Goal: Task Accomplishment & Management: Manage account settings

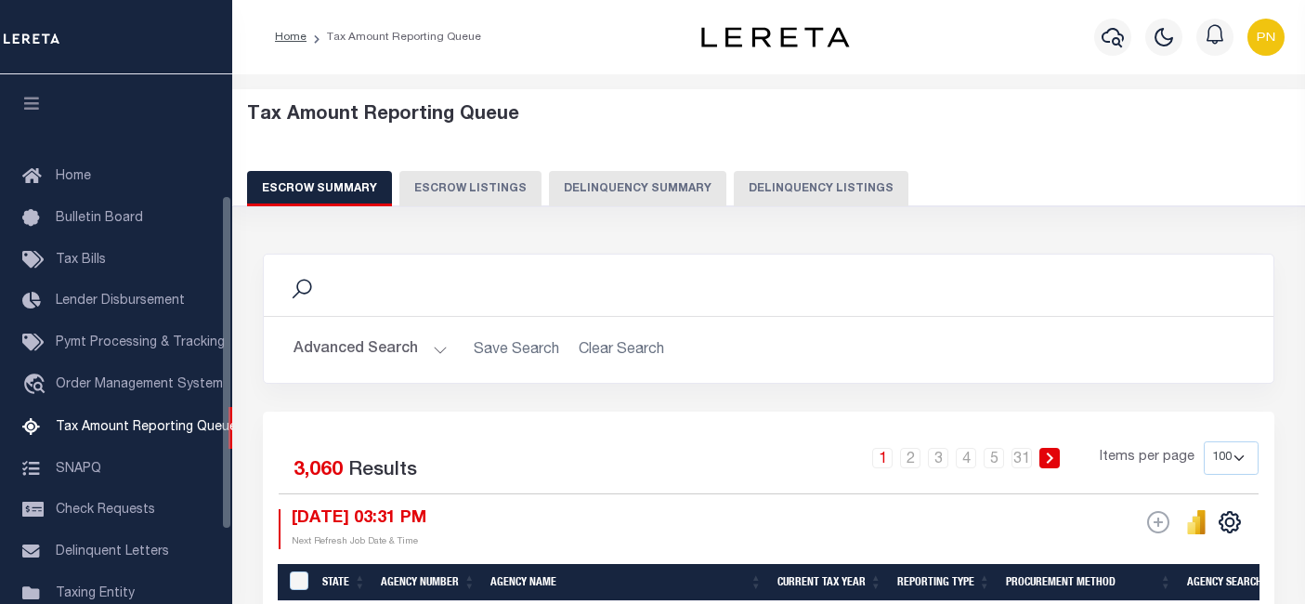
select select "100"
click at [760, 193] on button "Delinquency Listings" at bounding box center [821, 188] width 175 height 35
select select "100"
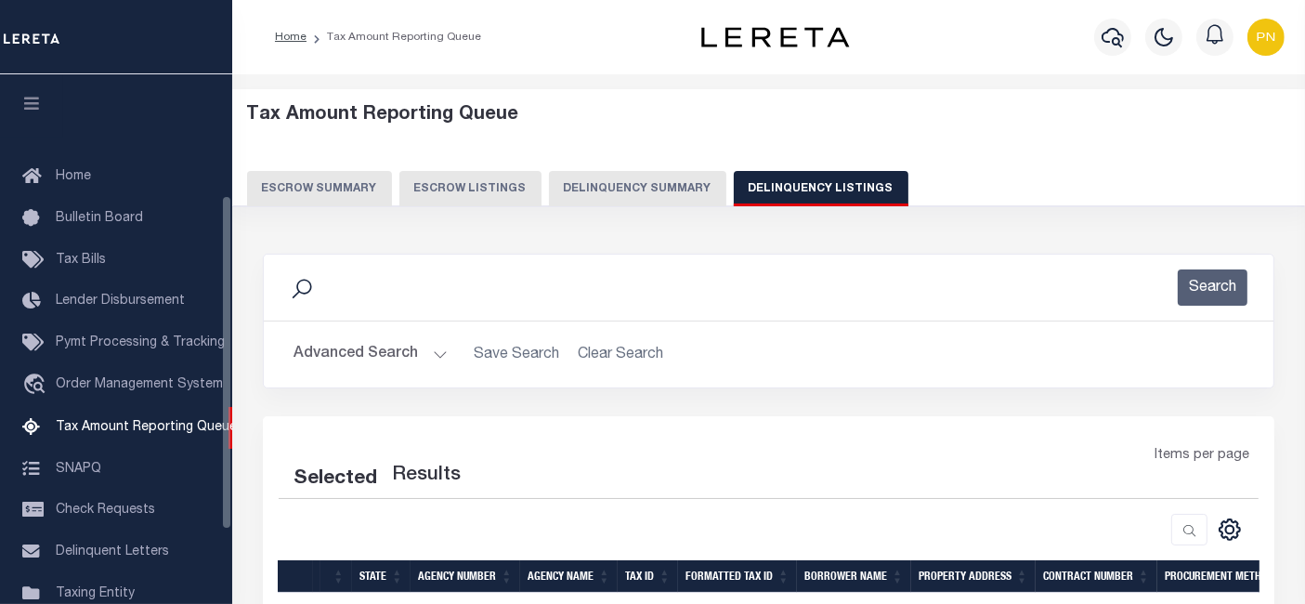
scroll to position [190, 0]
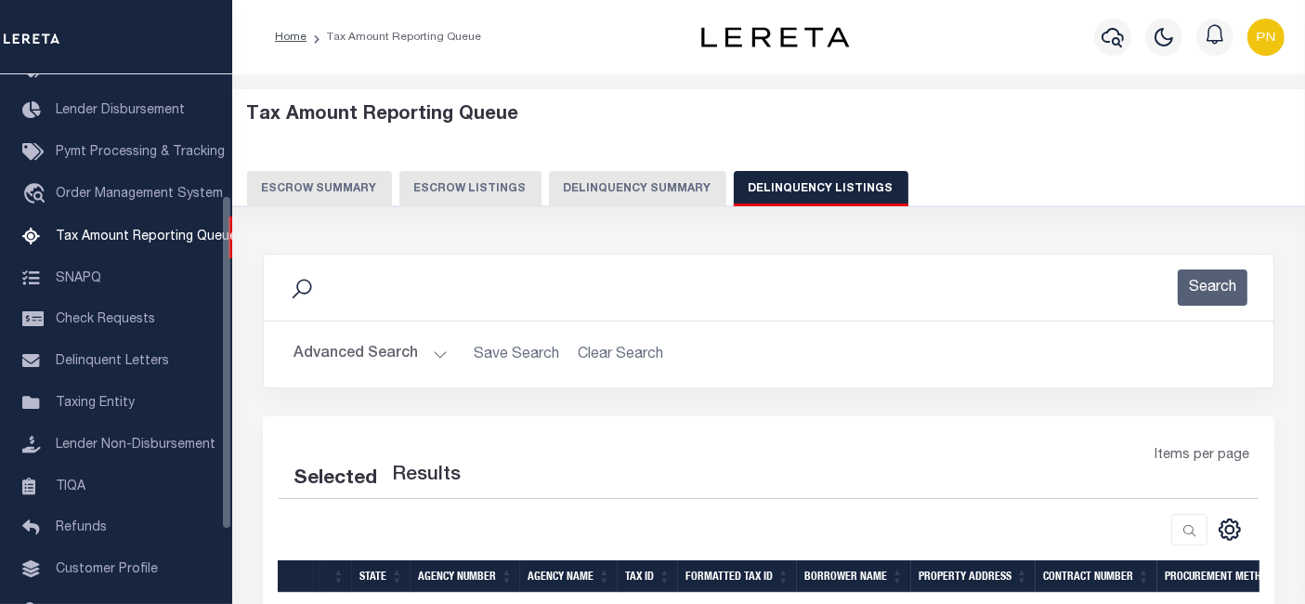
select select "100"
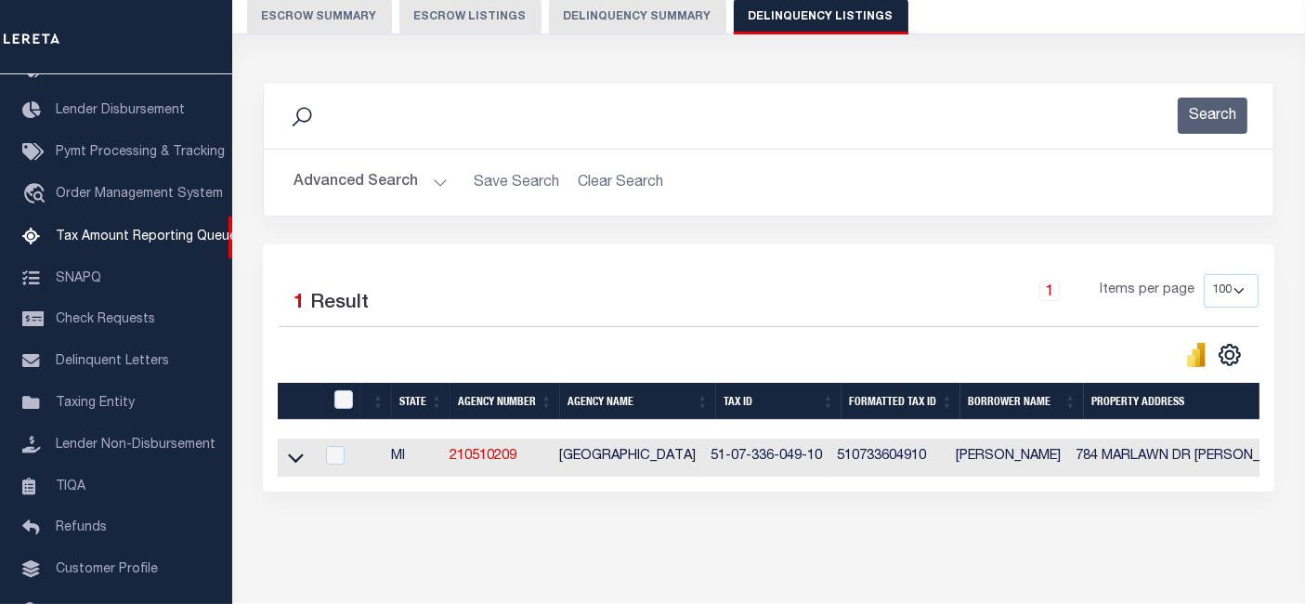
scroll to position [206, 0]
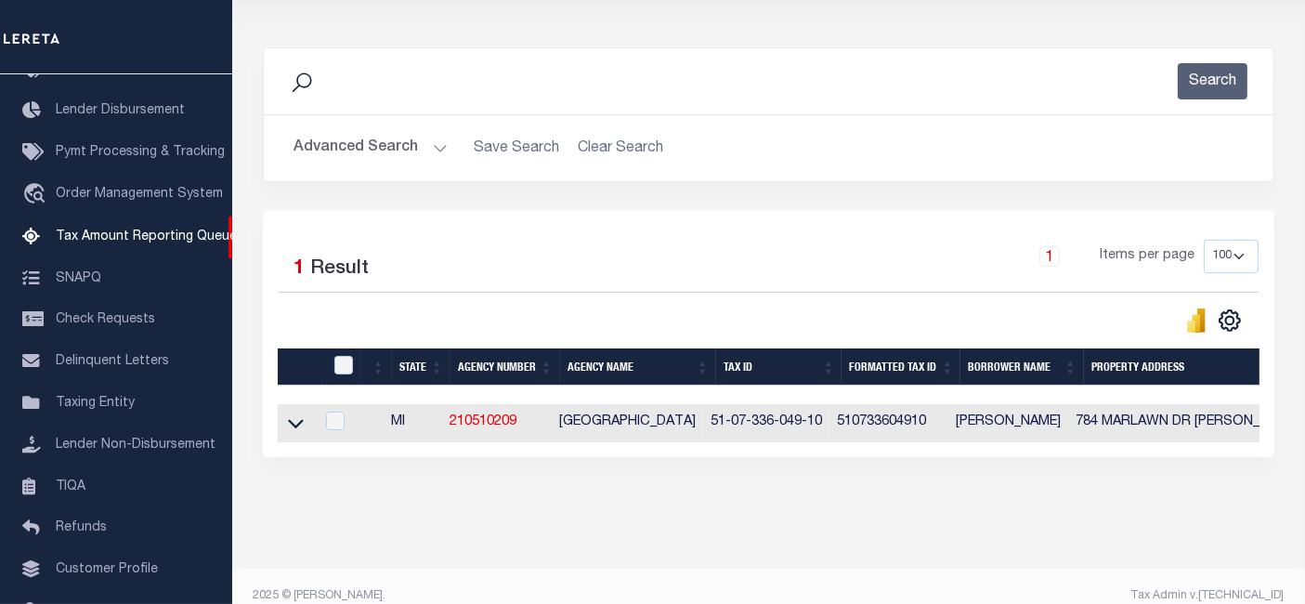
click at [432, 150] on button "Advanced Search" at bounding box center [370, 148] width 154 height 36
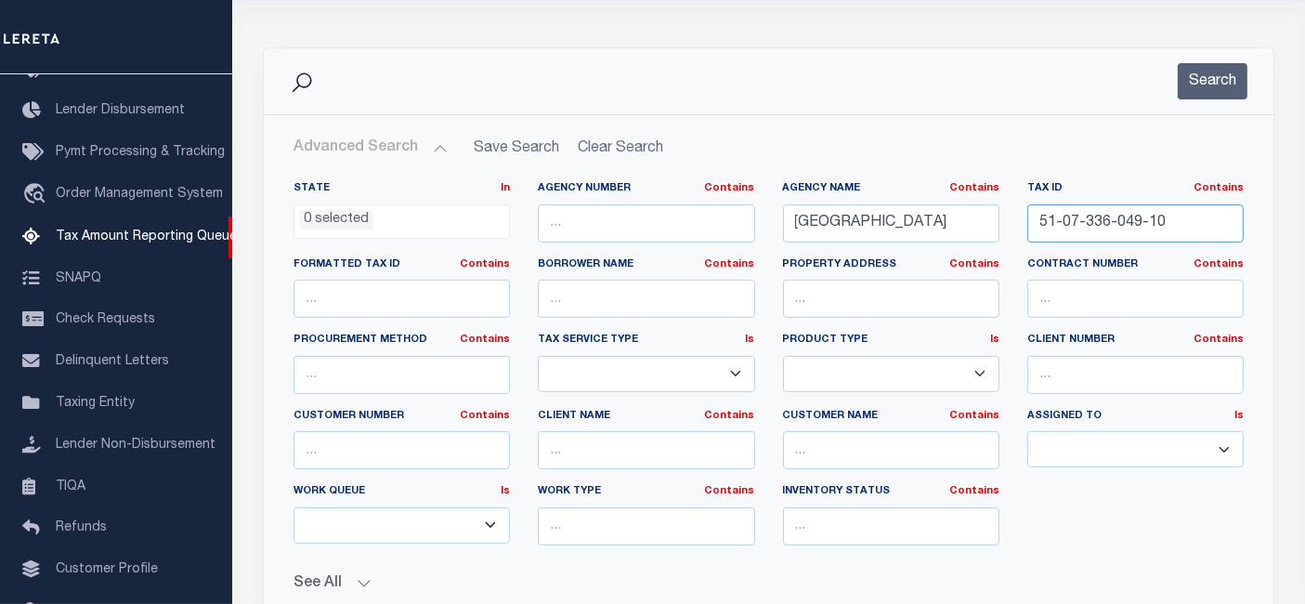
drag, startPoint x: 1188, startPoint y: 224, endPoint x: 984, endPoint y: 224, distance: 203.4
click at [984, 224] on div "State In In AK AL AR AZ CA CO CT DC DE FL GA GU HI IA ID IL IN KS KY LA MA MD M…" at bounding box center [769, 370] width 978 height 379
click at [1213, 84] on button "Search" at bounding box center [1212, 81] width 70 height 36
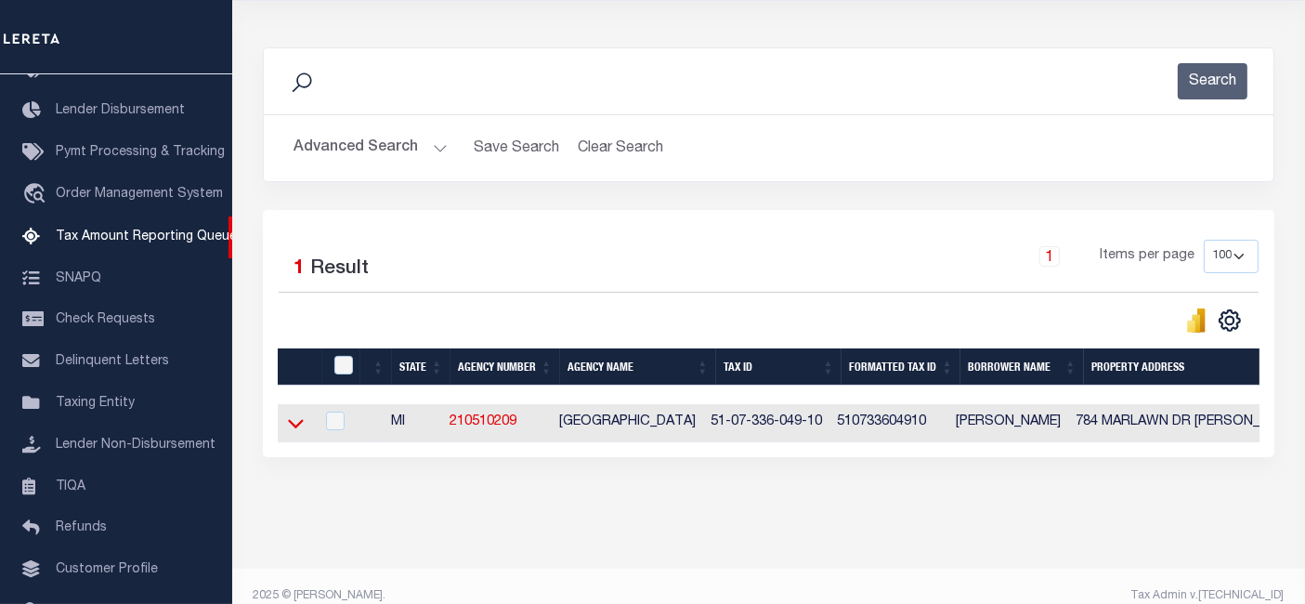
click at [298, 426] on icon at bounding box center [296, 424] width 16 height 9
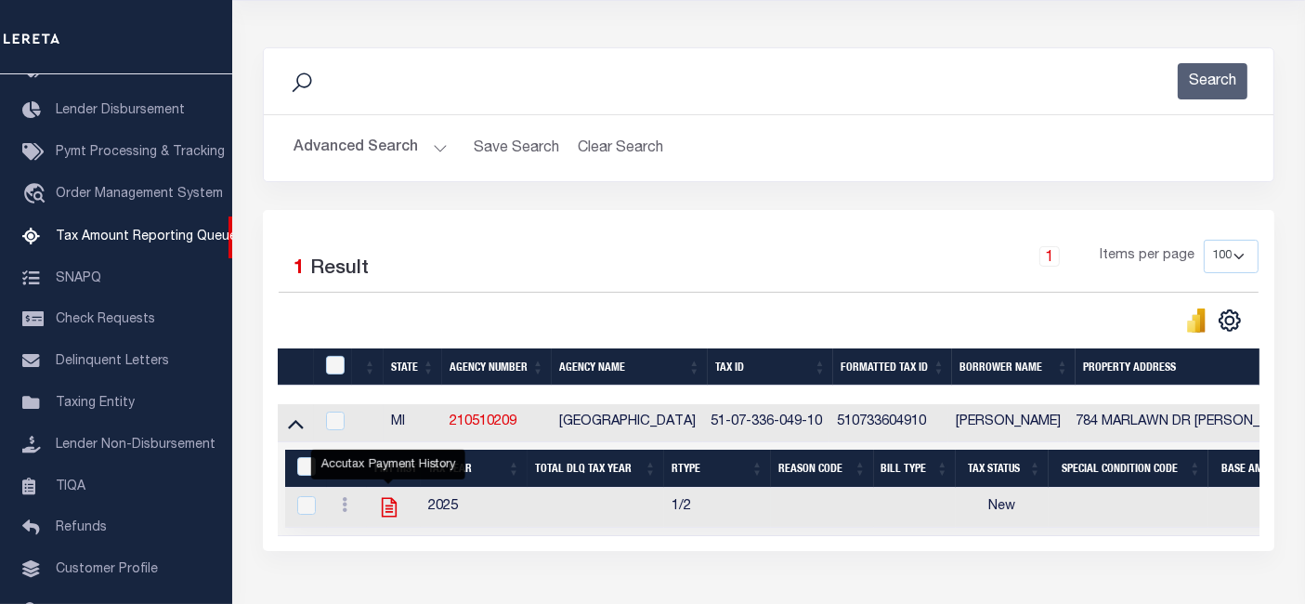
click at [390, 513] on icon "" at bounding box center [389, 507] width 24 height 24
checkbox input "true"
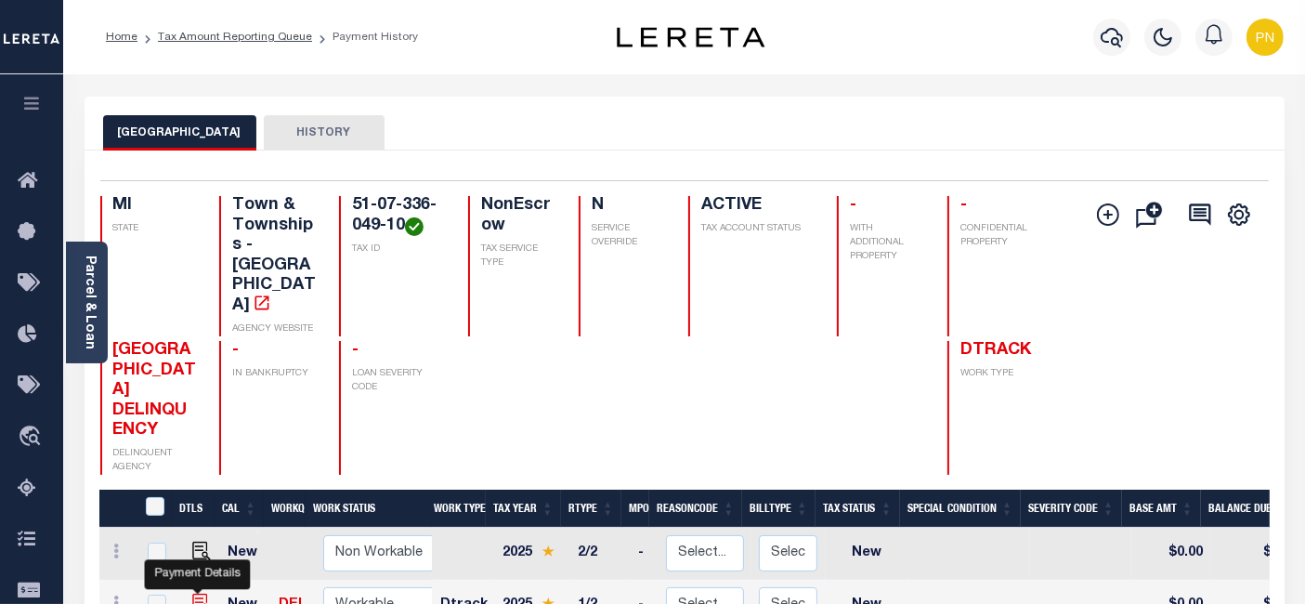
click at [193, 593] on img "" at bounding box center [201, 602] width 19 height 19
checkbox input "true"
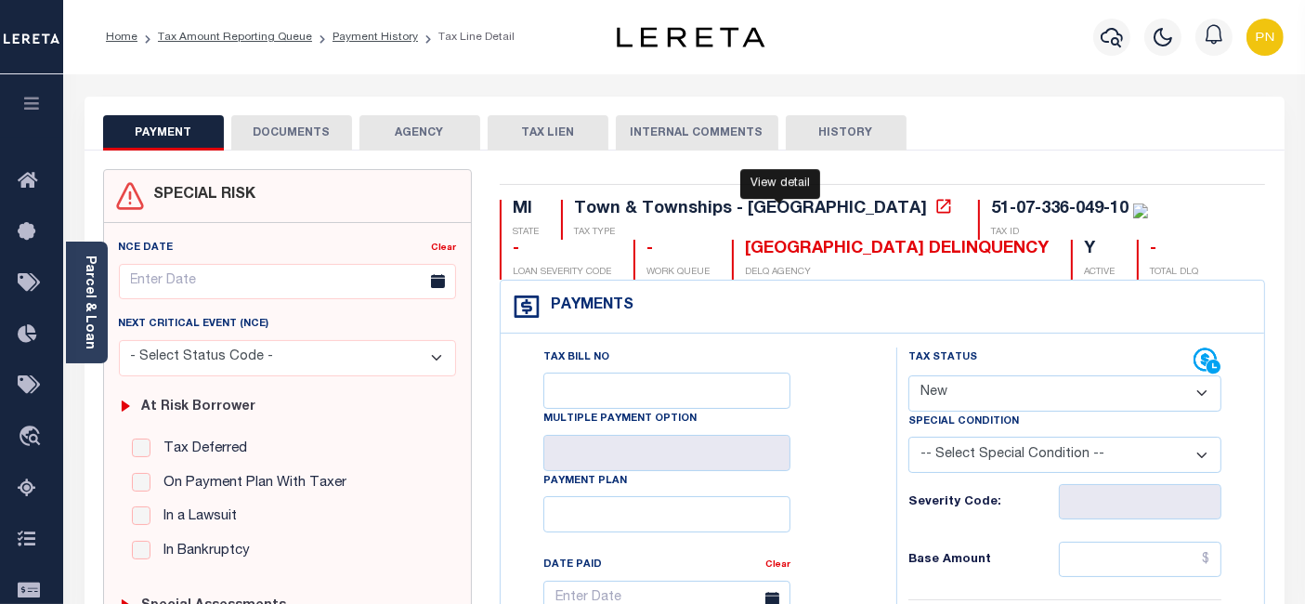
click at [934, 211] on icon at bounding box center [943, 206] width 19 height 19
click at [286, 128] on button "DOCUMENTS" at bounding box center [291, 132] width 121 height 35
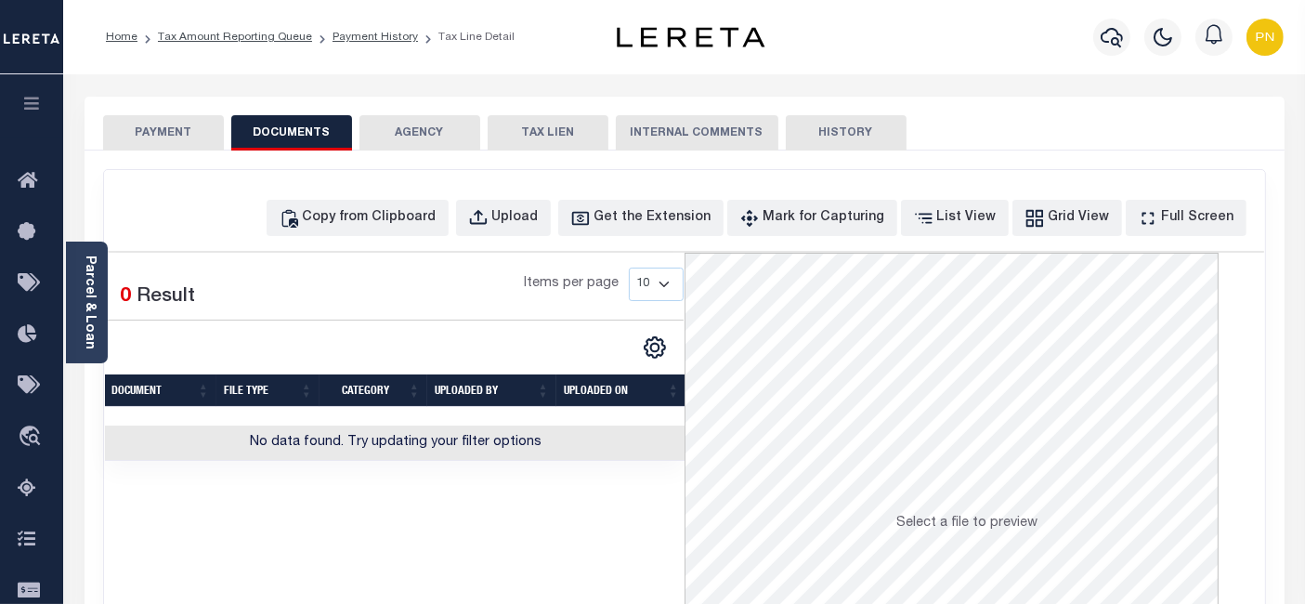
click at [188, 125] on button "PAYMENT" at bounding box center [163, 132] width 121 height 35
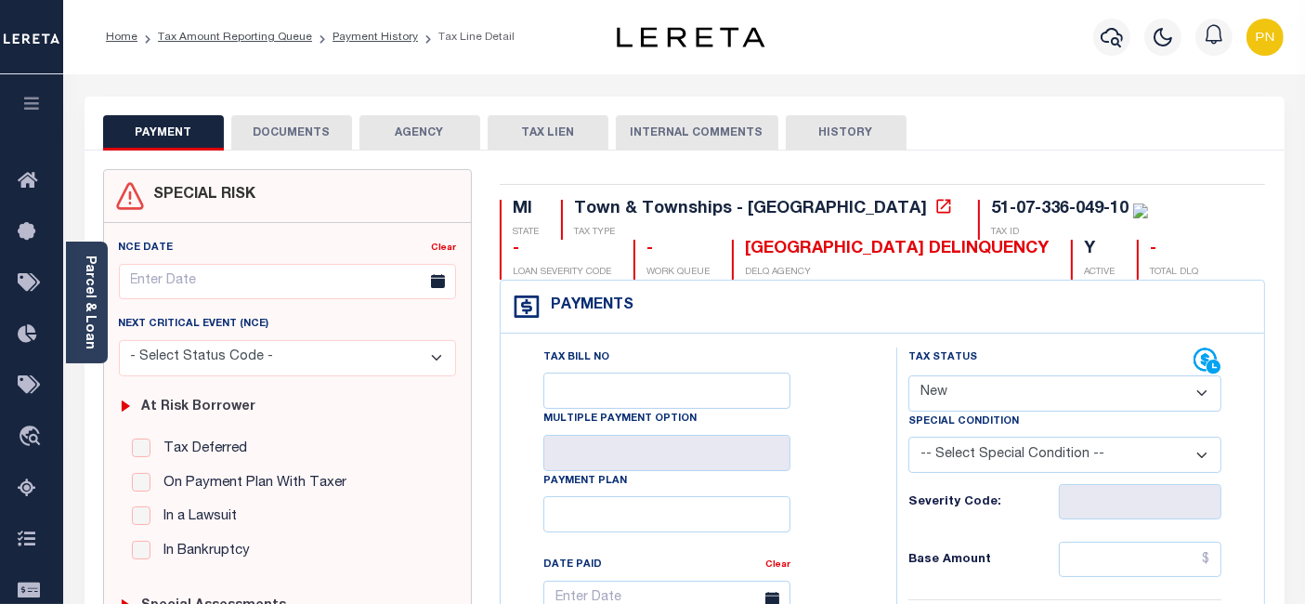
click at [1070, 388] on select "- Select Status Code - Open Due/Unpaid Paid Incomplete No Tax Due Internal Refu…" at bounding box center [1064, 393] width 313 height 36
select select "OP2"
type input "10/14/2025"
click at [862, 423] on div "Tax Bill No Multiple Payment Option Payment Plan Clear" at bounding box center [693, 607] width 349 height 521
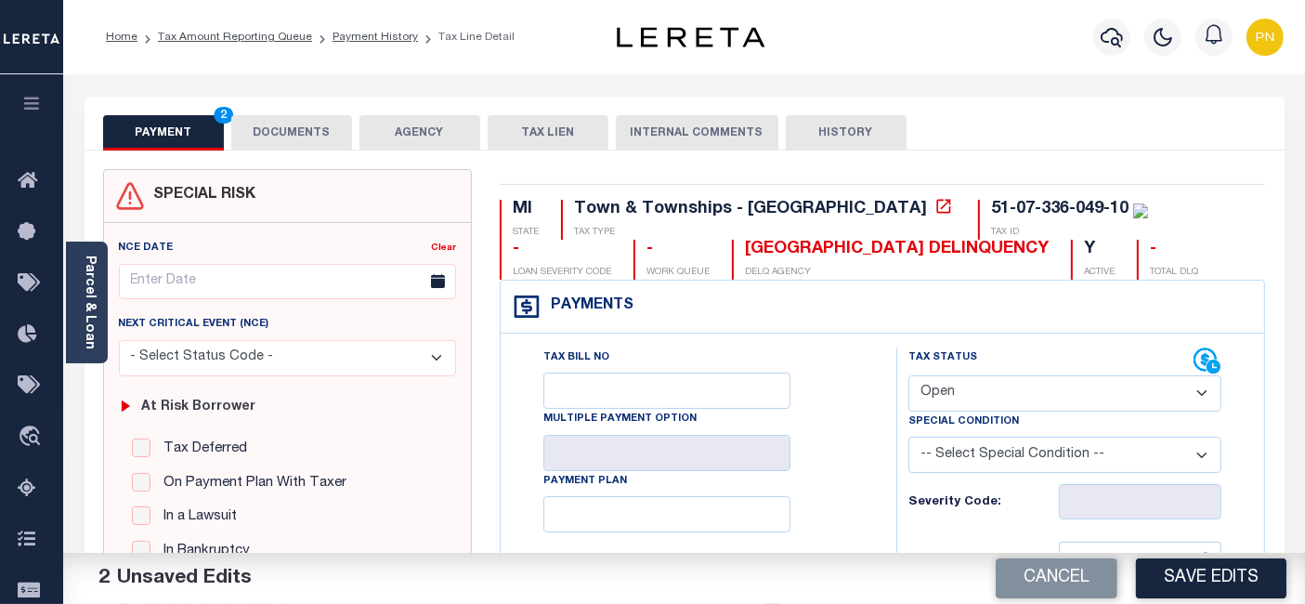
click at [1030, 393] on select "- Select Status Code - Open Due/Unpaid Paid Incomplete No Tax Due Internal Refu…" at bounding box center [1064, 393] width 313 height 36
click at [861, 438] on div "Tax Bill No Multiple Payment Option Payment Plan Clear" at bounding box center [693, 607] width 349 height 521
click at [992, 384] on select "- Select Status Code - Open Due/Unpaid Paid Incomplete No Tax Due Internal Refu…" at bounding box center [1064, 393] width 313 height 36
select select "DUE"
click at [855, 423] on div "Tax Bill No Multiple Payment Option Payment Plan Clear" at bounding box center [693, 607] width 349 height 521
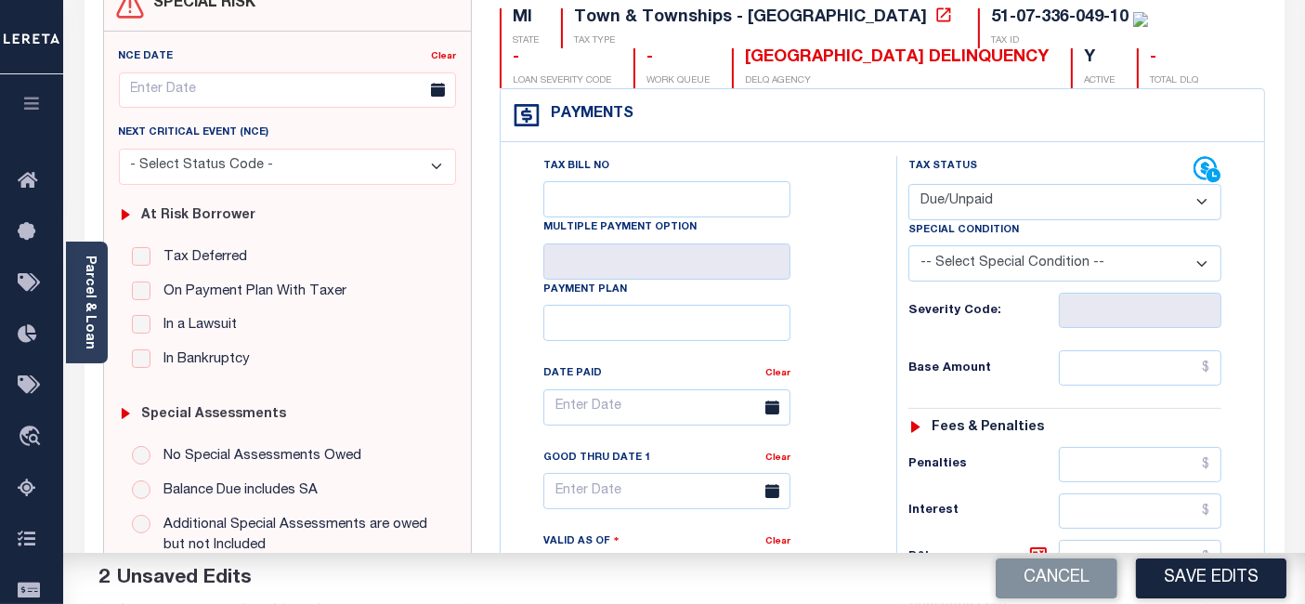
scroll to position [309, 0]
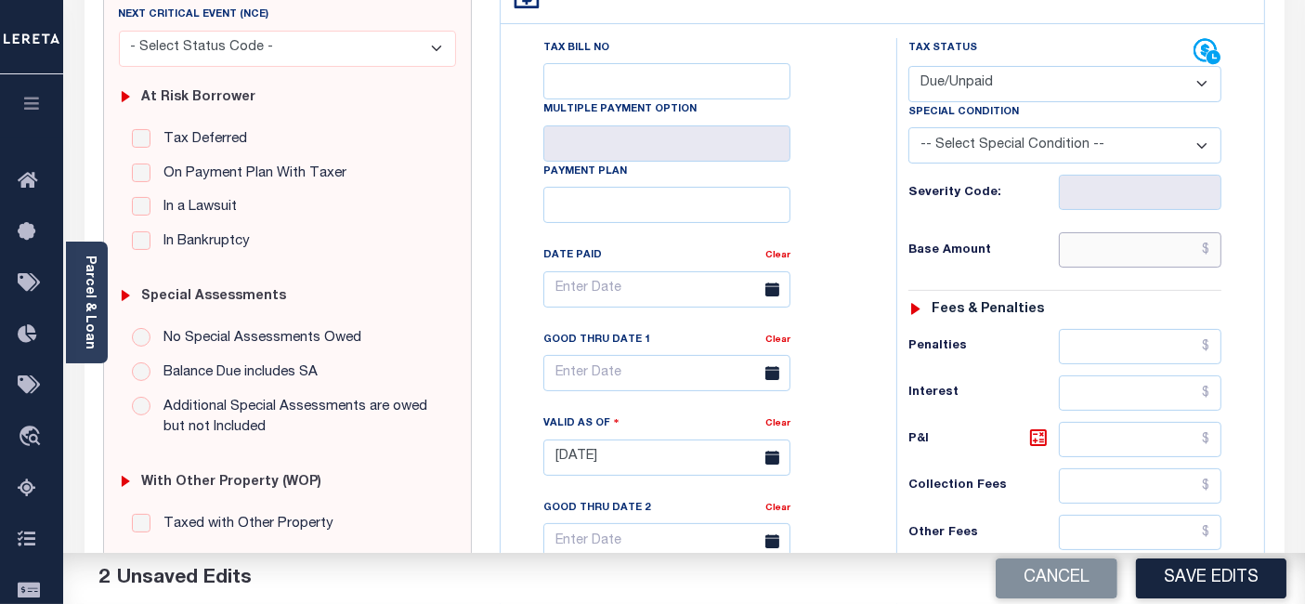
click at [1173, 249] on input "text" at bounding box center [1140, 249] width 163 height 35
paste input "1,833.67"
type input "$1,833.67"
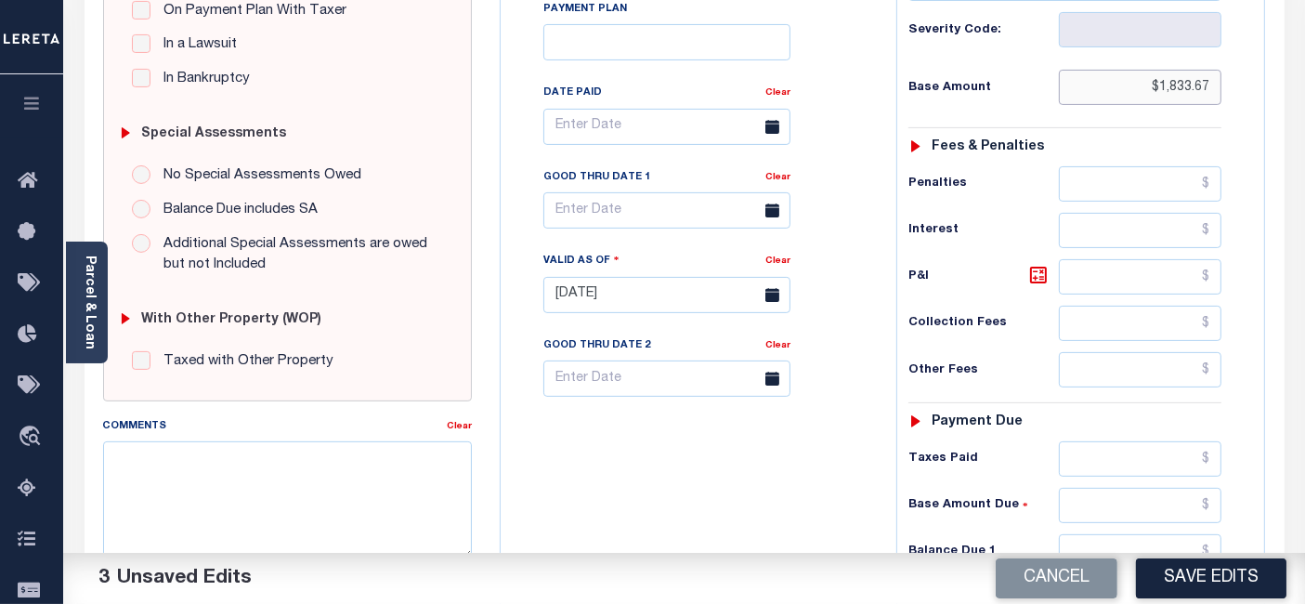
scroll to position [618, 0]
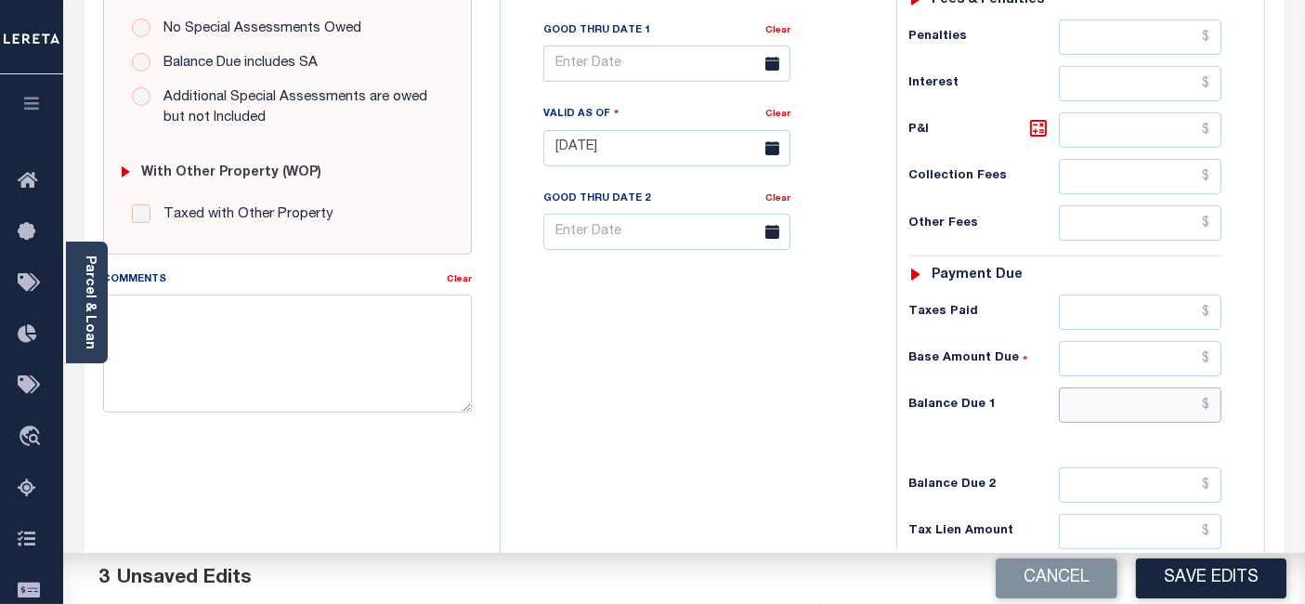
click at [1187, 400] on input "text" at bounding box center [1140, 404] width 163 height 35
paste input "1,869.98"
type input "$1,869.98"
click at [1042, 127] on icon at bounding box center [1038, 128] width 22 height 22
type input "$36.31"
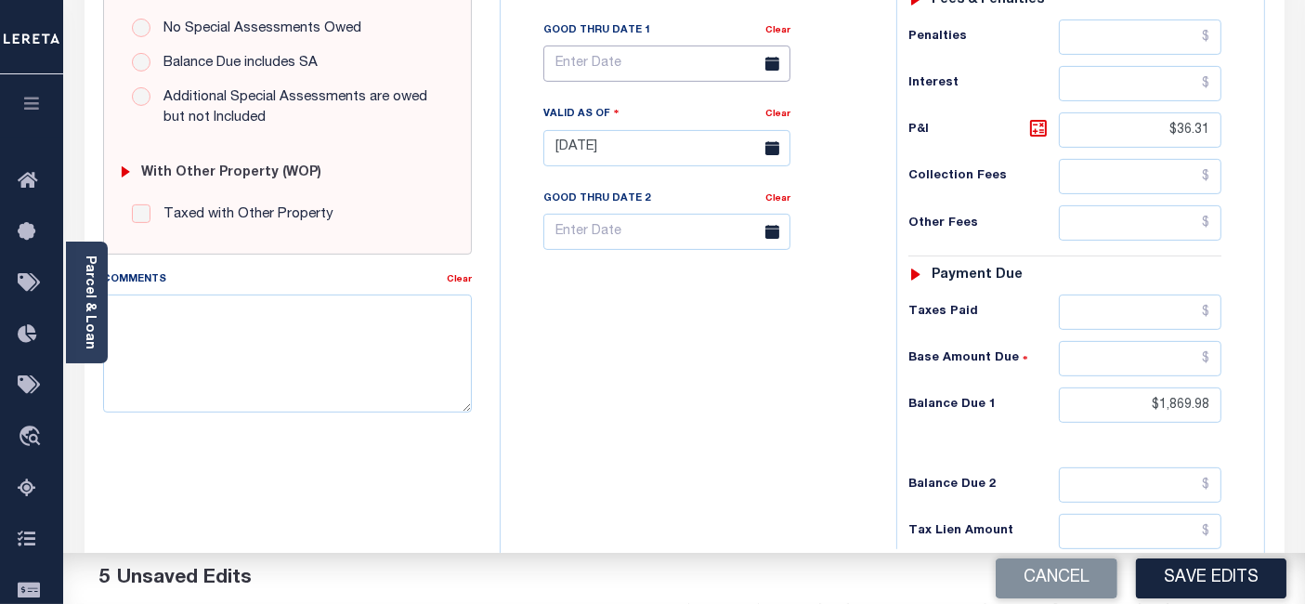
click at [692, 70] on input "text" at bounding box center [666, 64] width 247 height 36
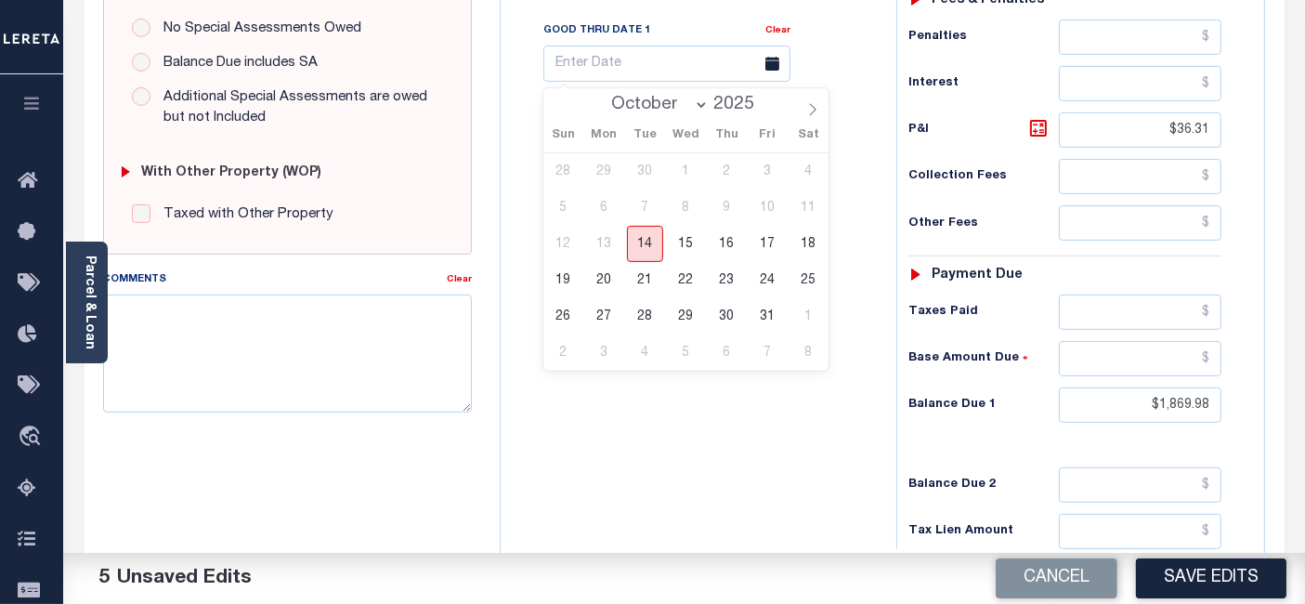
click at [642, 248] on span "14" at bounding box center [645, 244] width 36 height 36
type input "[DATE]"
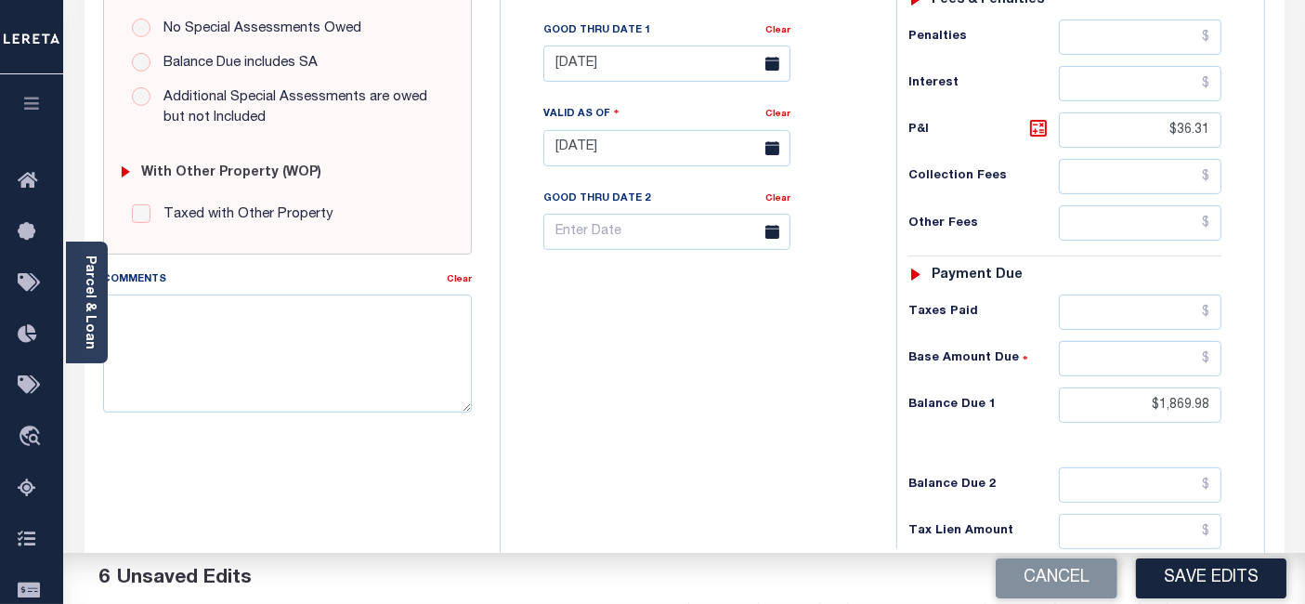
click at [732, 490] on div "Tax Bill No Multiple Payment Option Payment Plan Clear" at bounding box center [693, 139] width 377 height 820
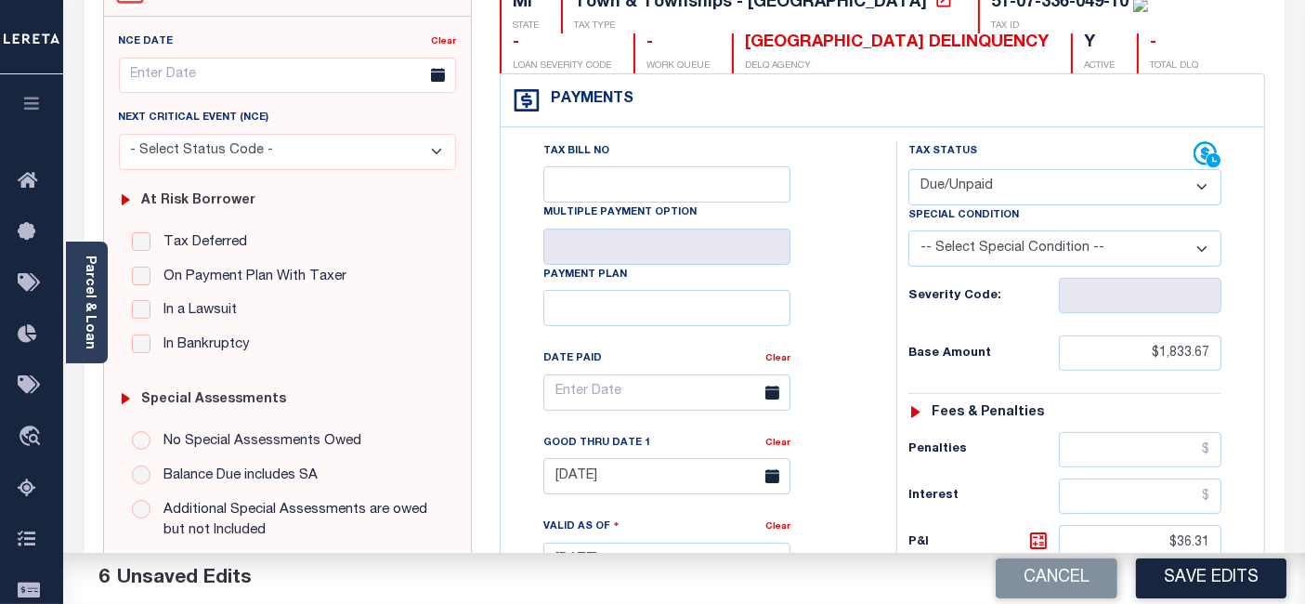
scroll to position [0, 0]
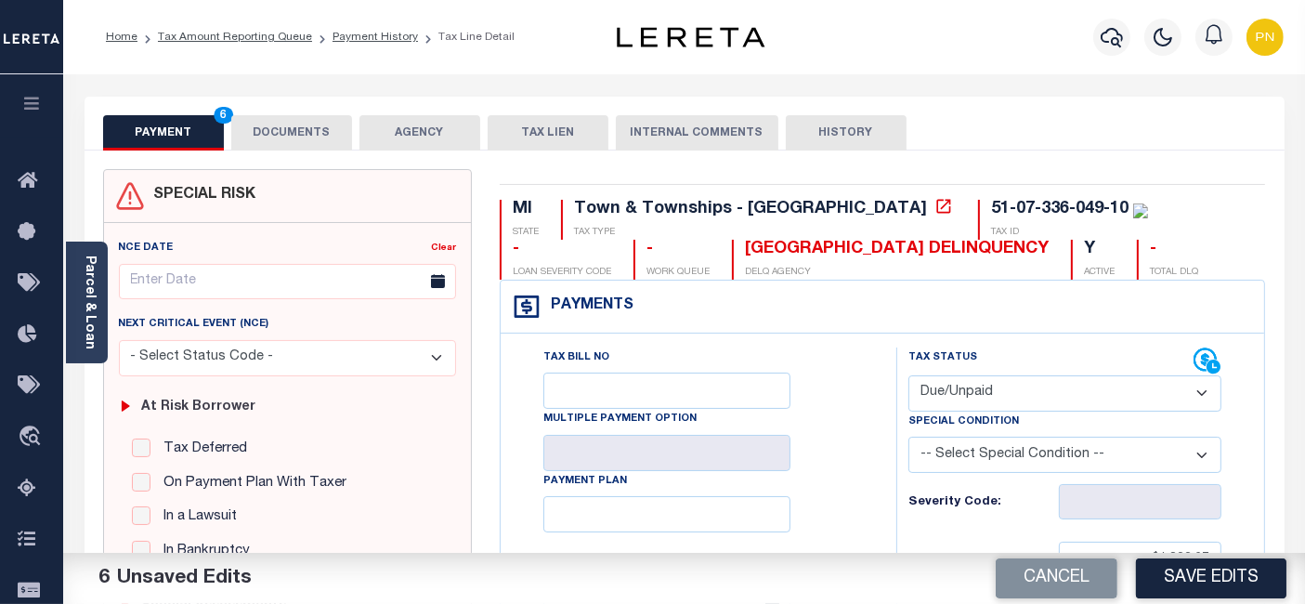
click at [286, 123] on button "DOCUMENTS" at bounding box center [291, 132] width 121 height 35
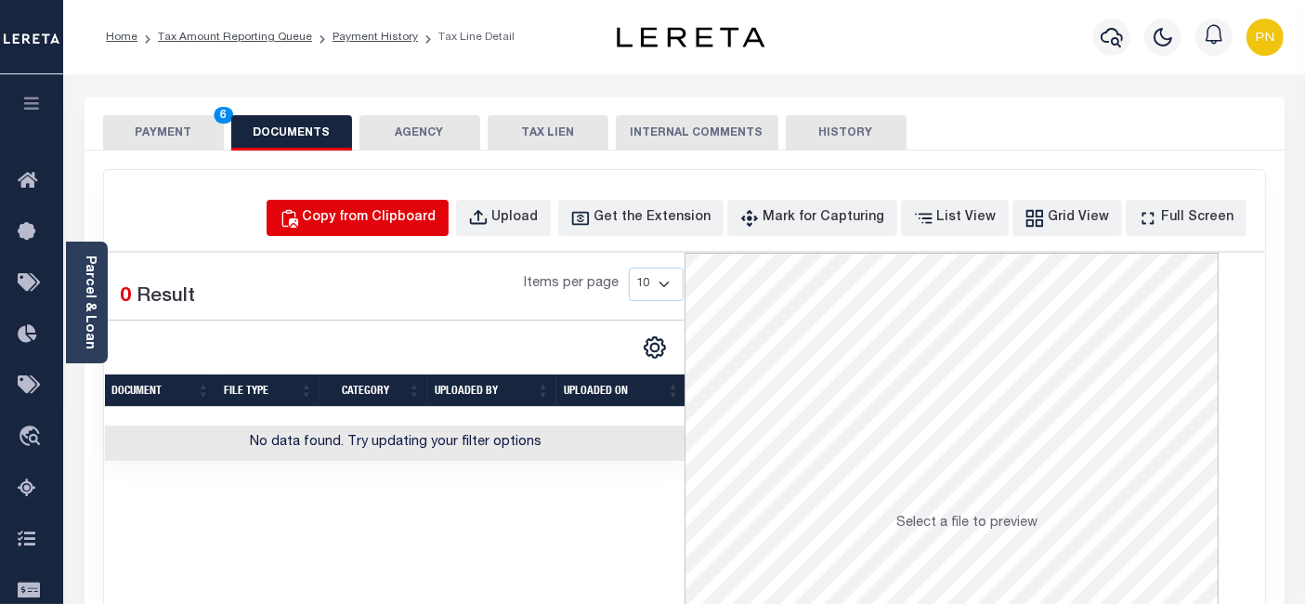
click at [378, 223] on div "Copy from Clipboard" at bounding box center [370, 218] width 134 height 20
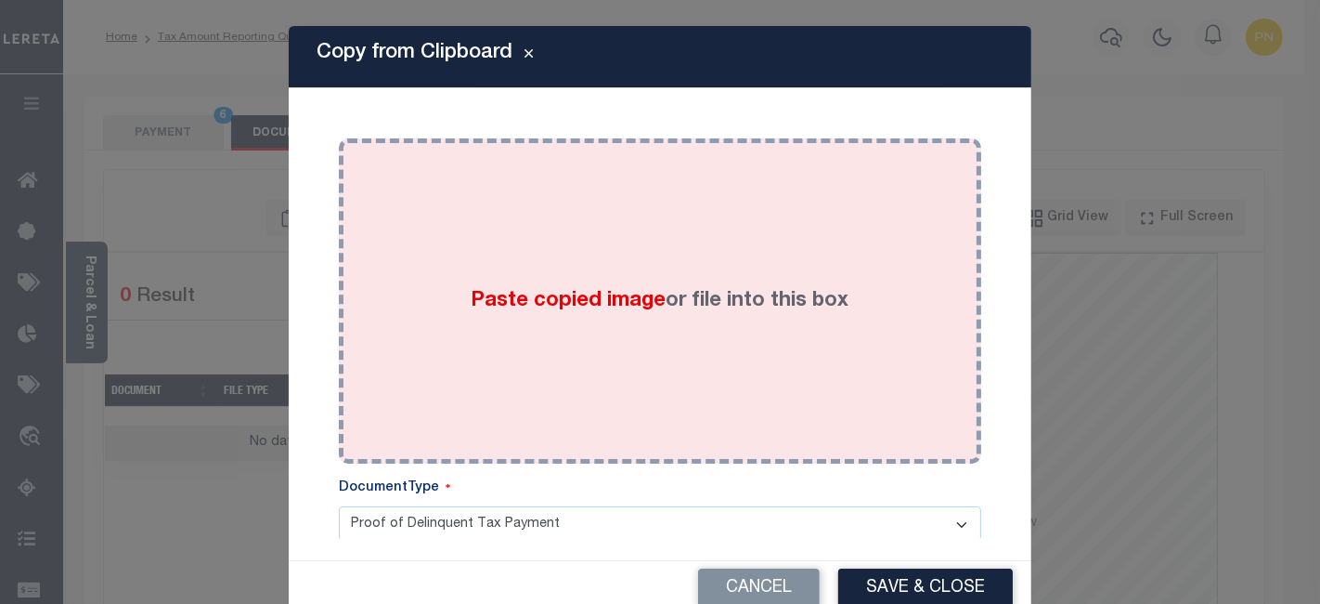
click at [569, 234] on div "Paste copied image or file into this box" at bounding box center [660, 300] width 615 height 297
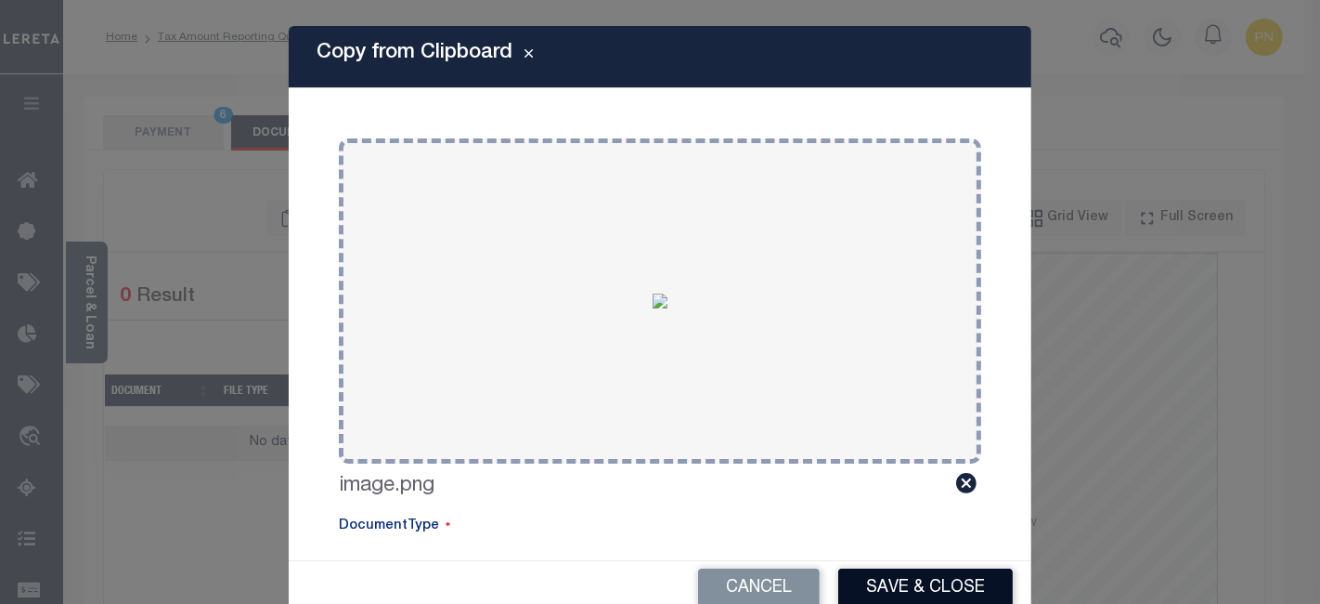
click at [892, 588] on button "Save & Close" at bounding box center [926, 588] width 175 height 40
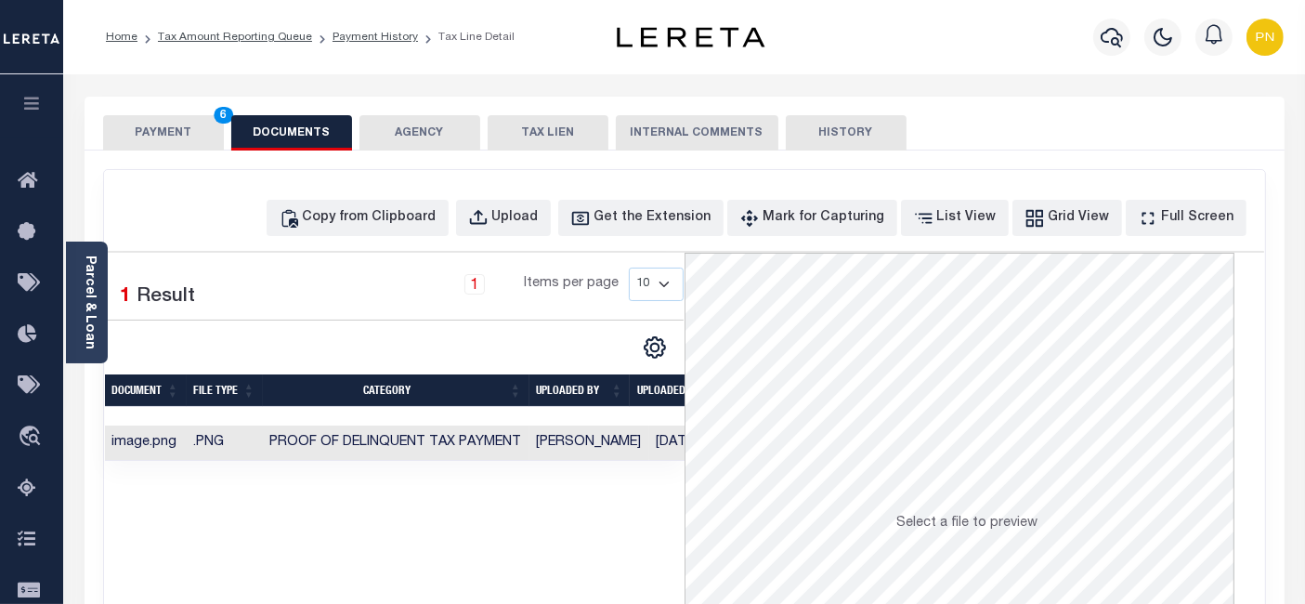
click at [159, 136] on button "PAYMENT 6" at bounding box center [163, 132] width 121 height 35
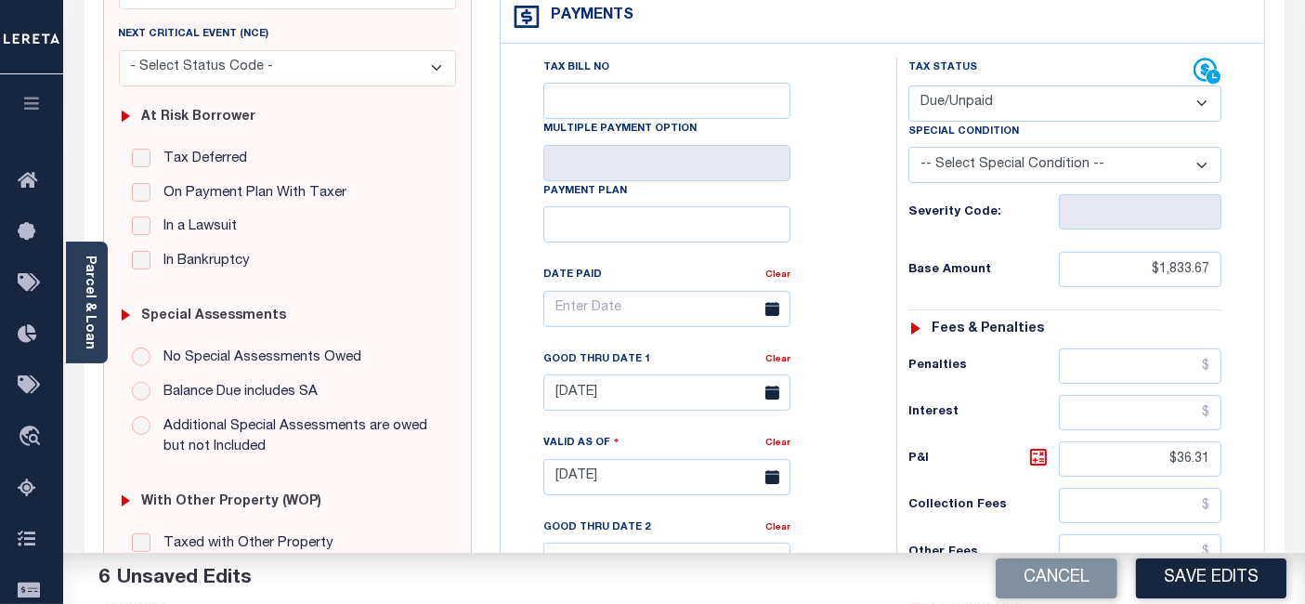
scroll to position [309, 0]
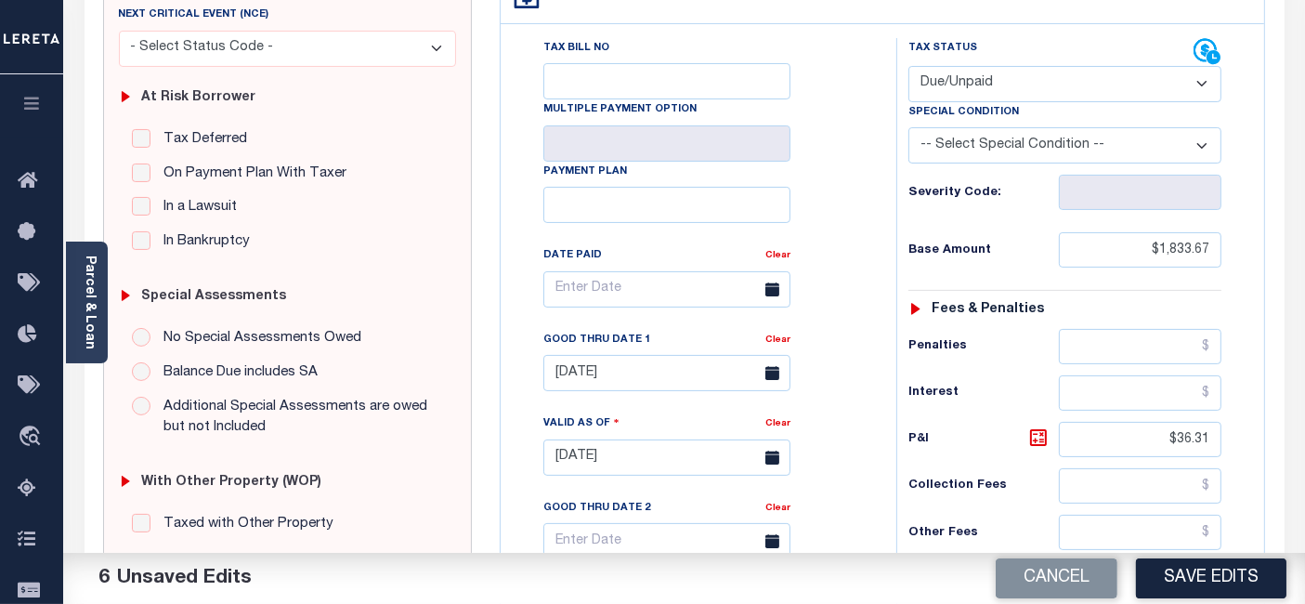
click at [1190, 571] on button "Save Edits" at bounding box center [1211, 578] width 150 height 40
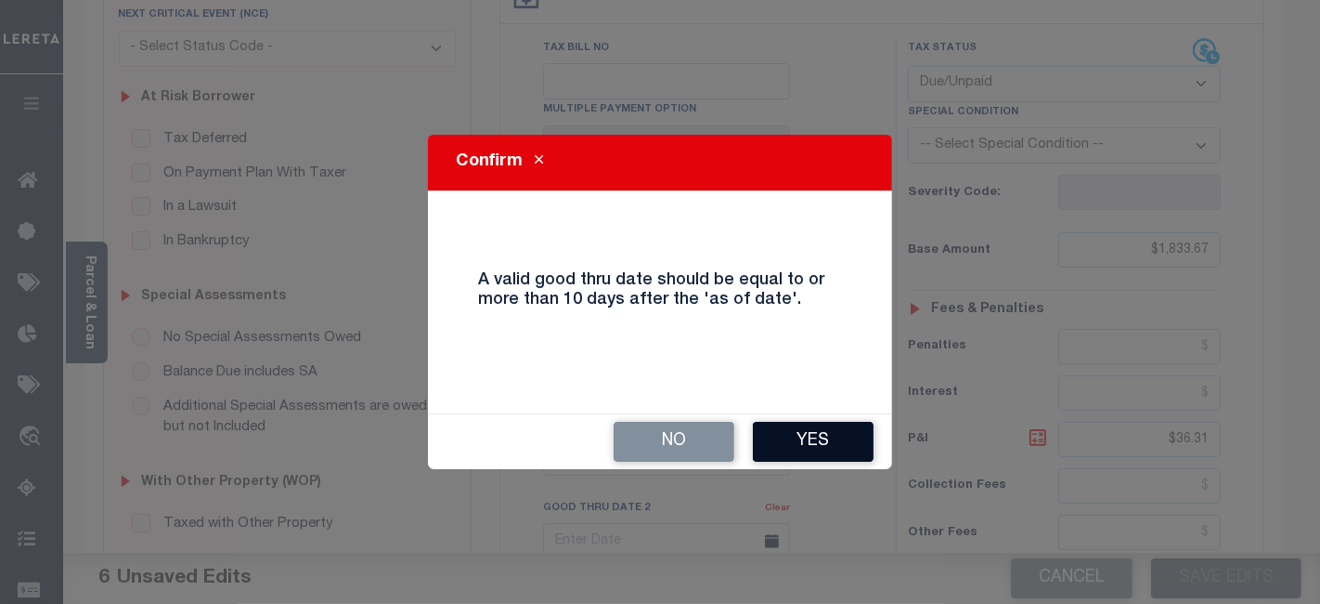
click at [805, 441] on button "Yes" at bounding box center [813, 442] width 121 height 40
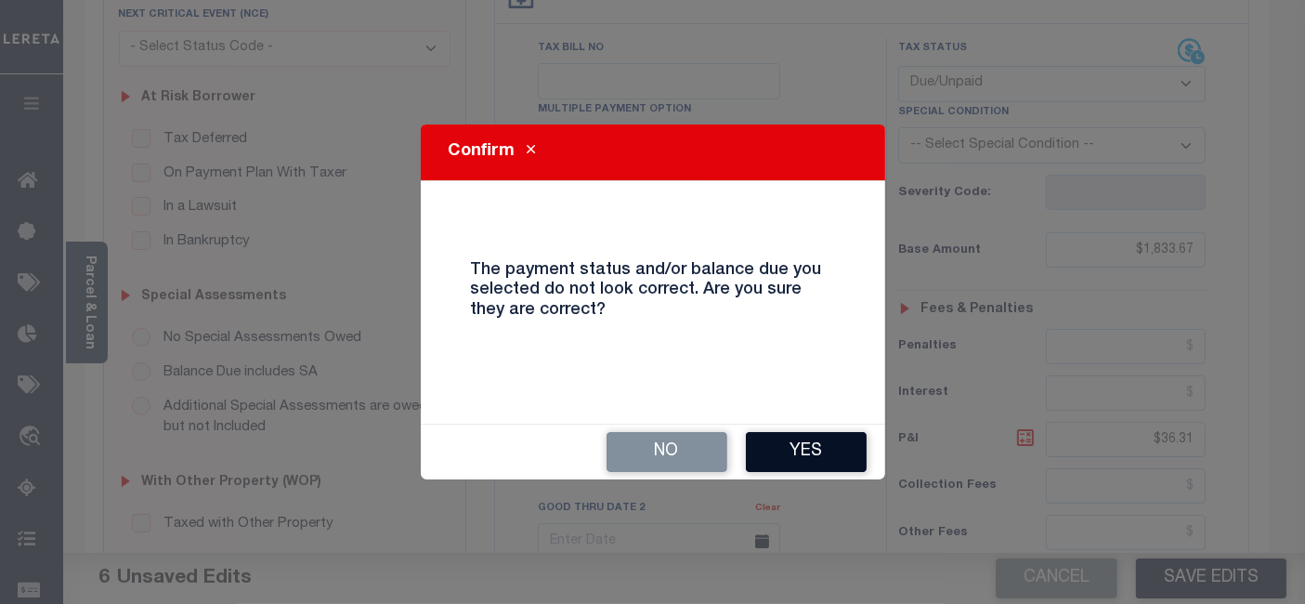
click at [855, 454] on button "Yes" at bounding box center [806, 452] width 121 height 40
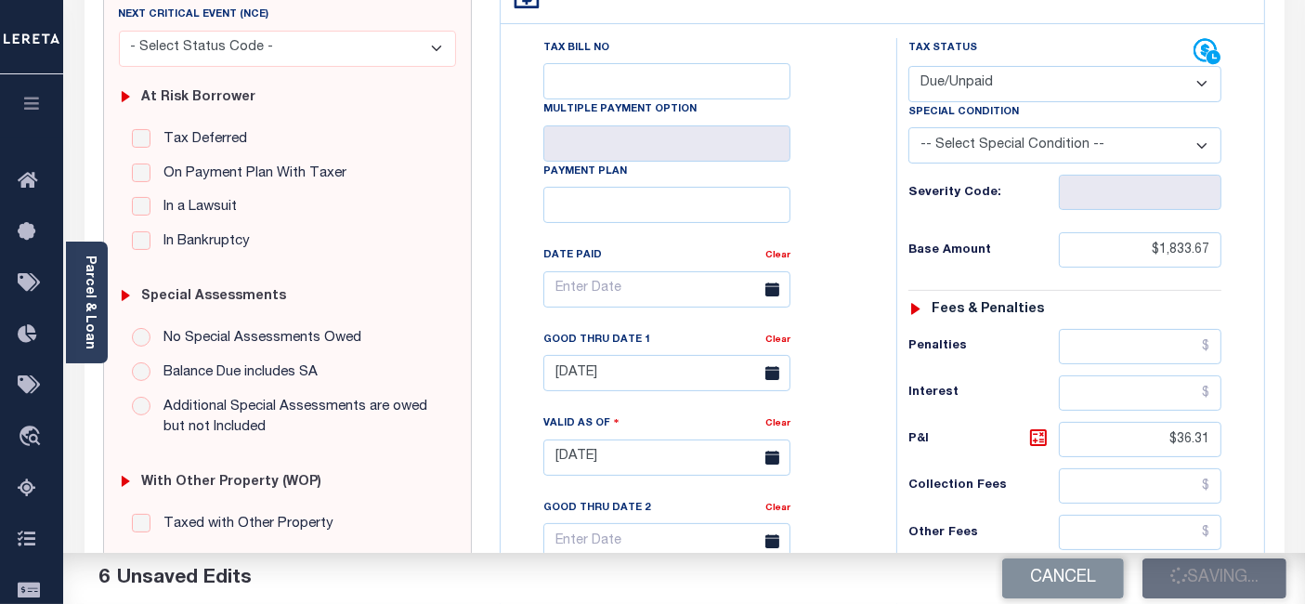
checkbox input "false"
type input "$1,833.67"
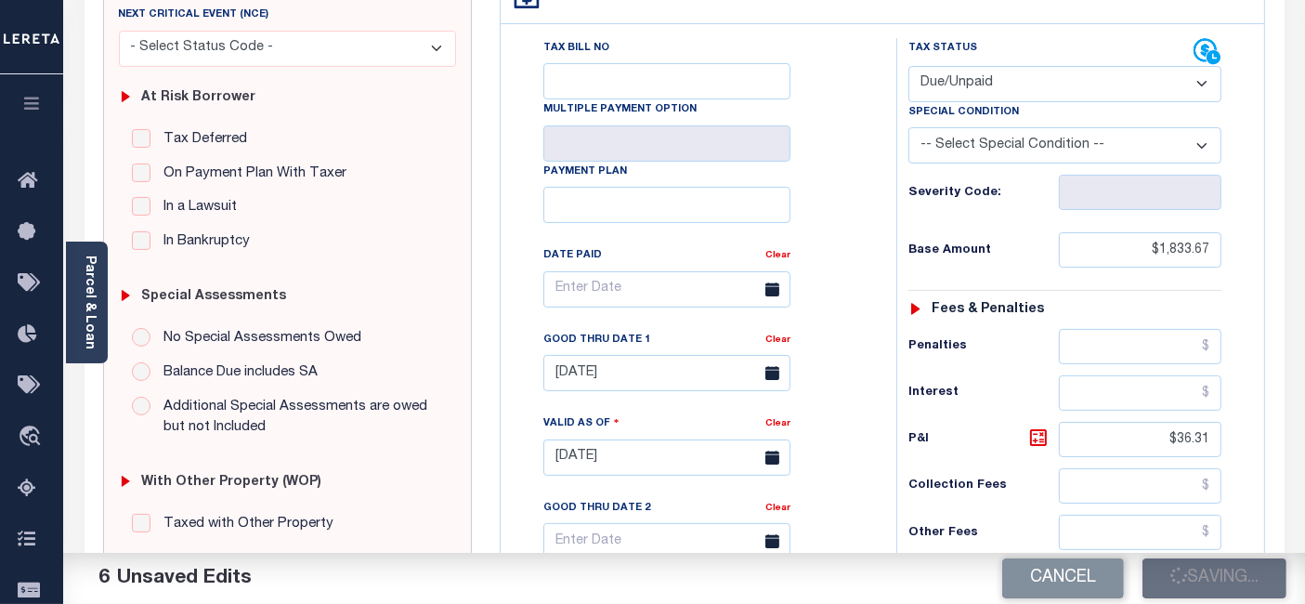
type input "$36.31"
type input "$1,869.98"
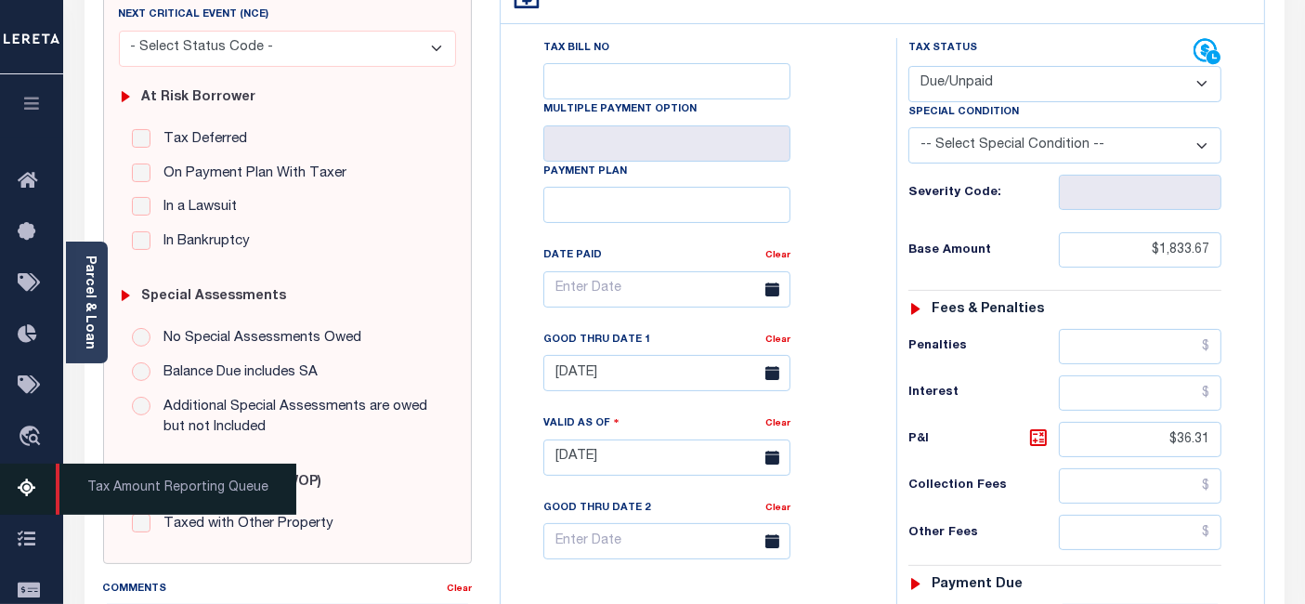
click at [28, 489] on icon at bounding box center [33, 488] width 30 height 23
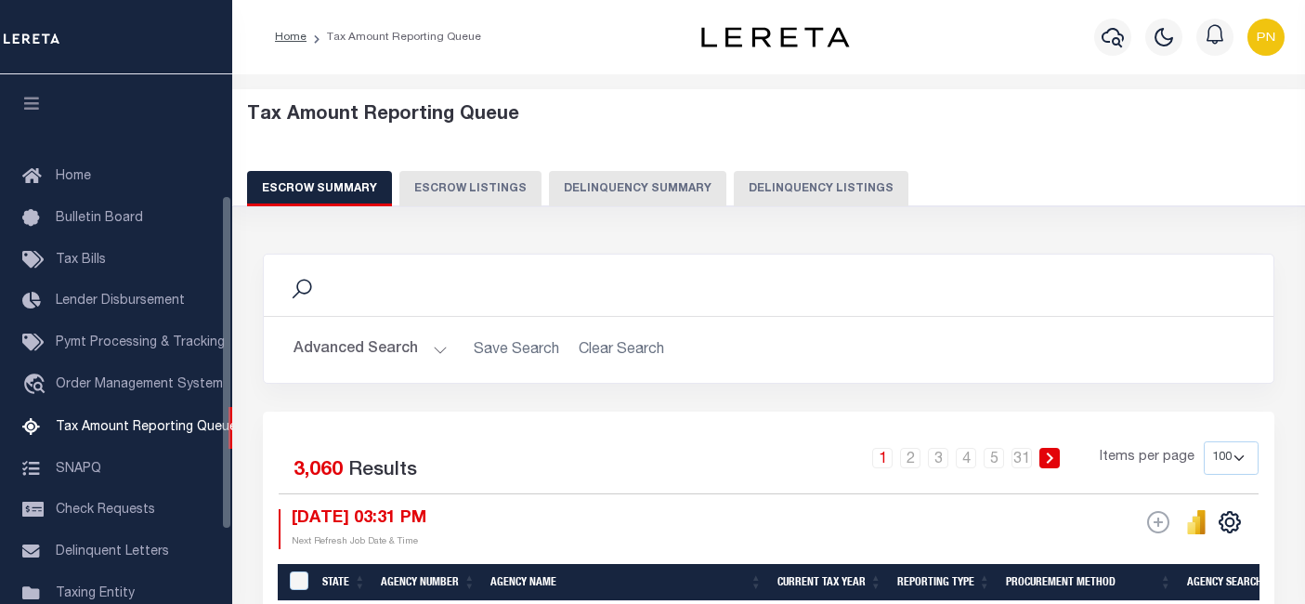
click at [742, 189] on button "Delinquency Listings" at bounding box center [821, 188] width 175 height 35
select select "100"
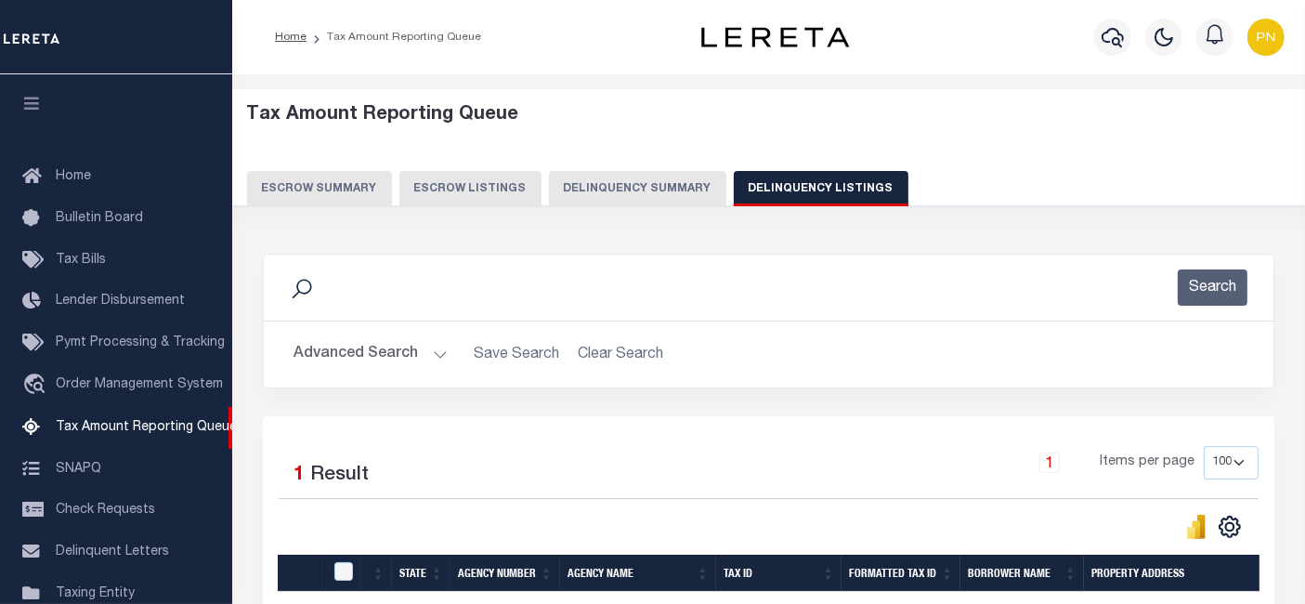
scroll to position [190, 0]
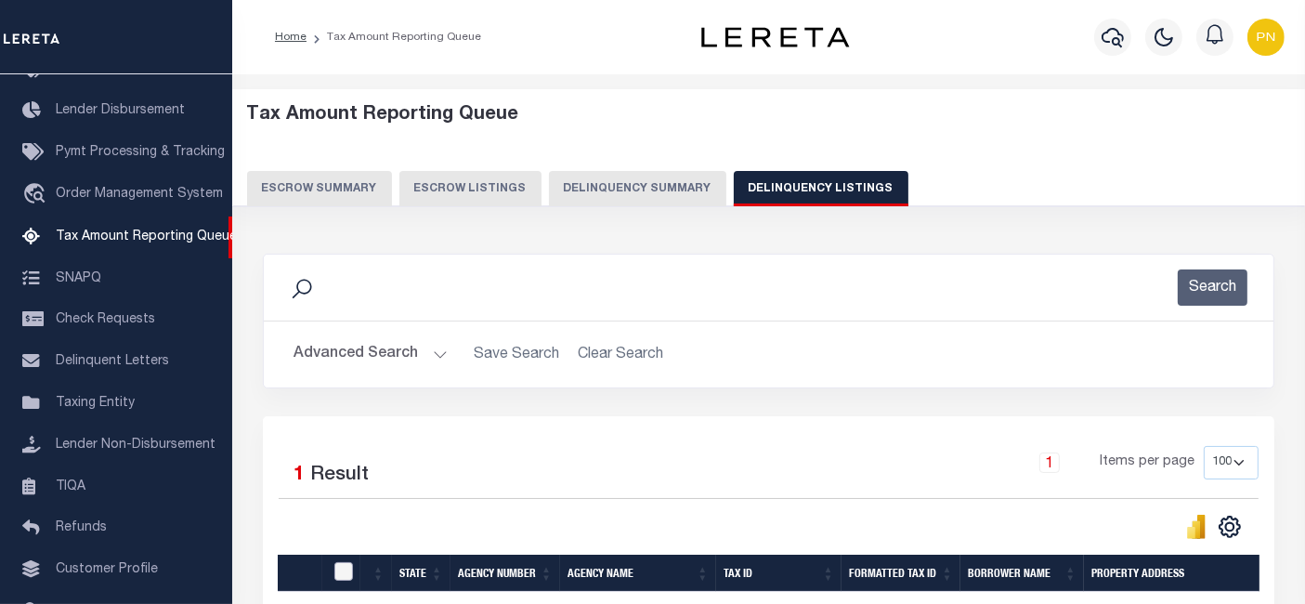
click at [342, 576] on input "checkbox" at bounding box center [343, 571] width 19 height 19
checkbox input "true"
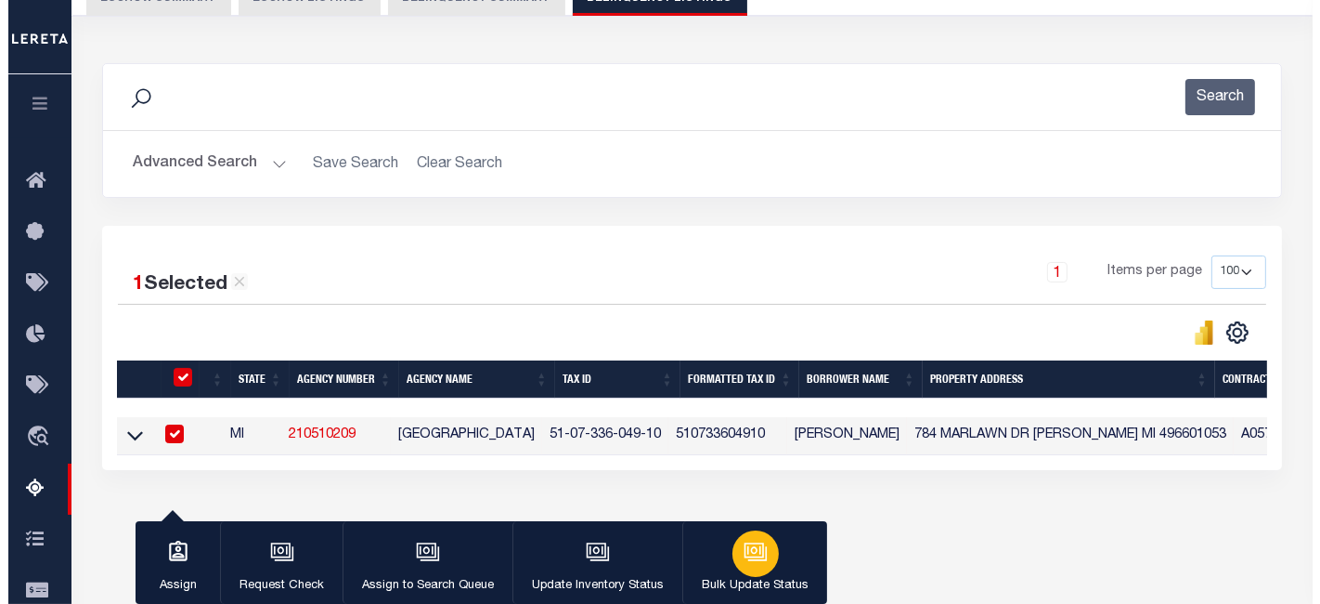
scroll to position [206, 0]
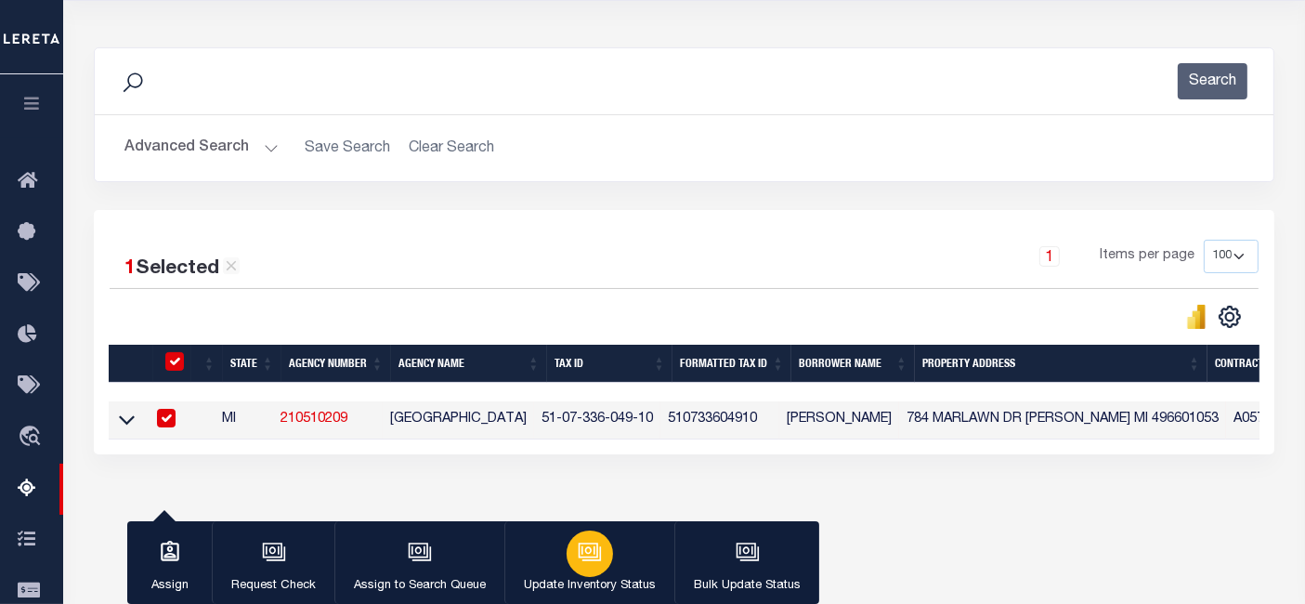
click at [601, 547] on div "button" at bounding box center [589, 553] width 46 height 46
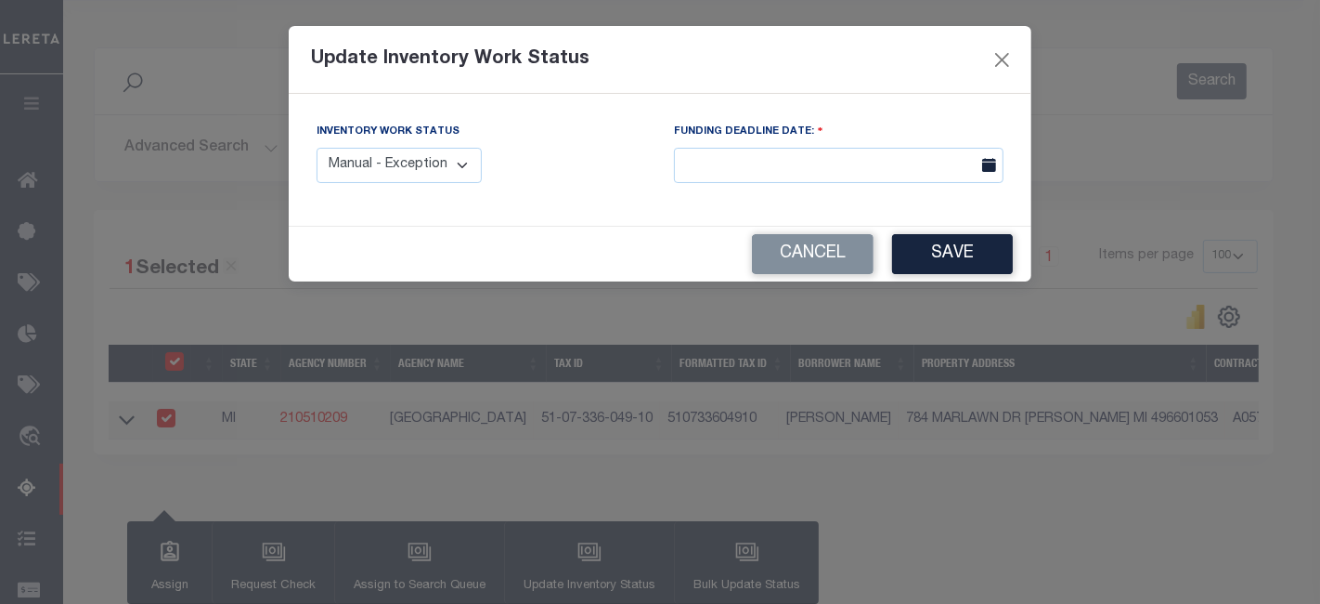
click at [399, 151] on select "Manual - Exception Pended - Awaiting Search Late Add Exception Completed" at bounding box center [399, 166] width 165 height 36
select select "4"
click at [317, 148] on select "Manual - Exception Pended - Awaiting Search Late Add Exception Completed" at bounding box center [399, 166] width 165 height 36
click at [953, 254] on button "Save" at bounding box center [952, 254] width 121 height 40
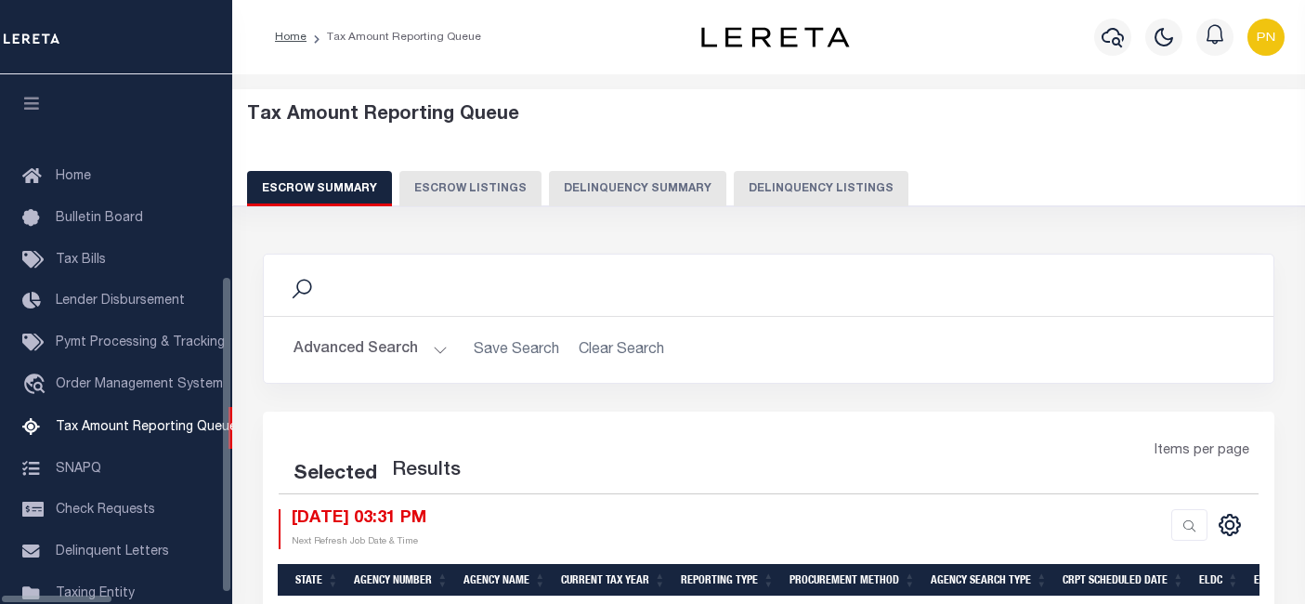
select select
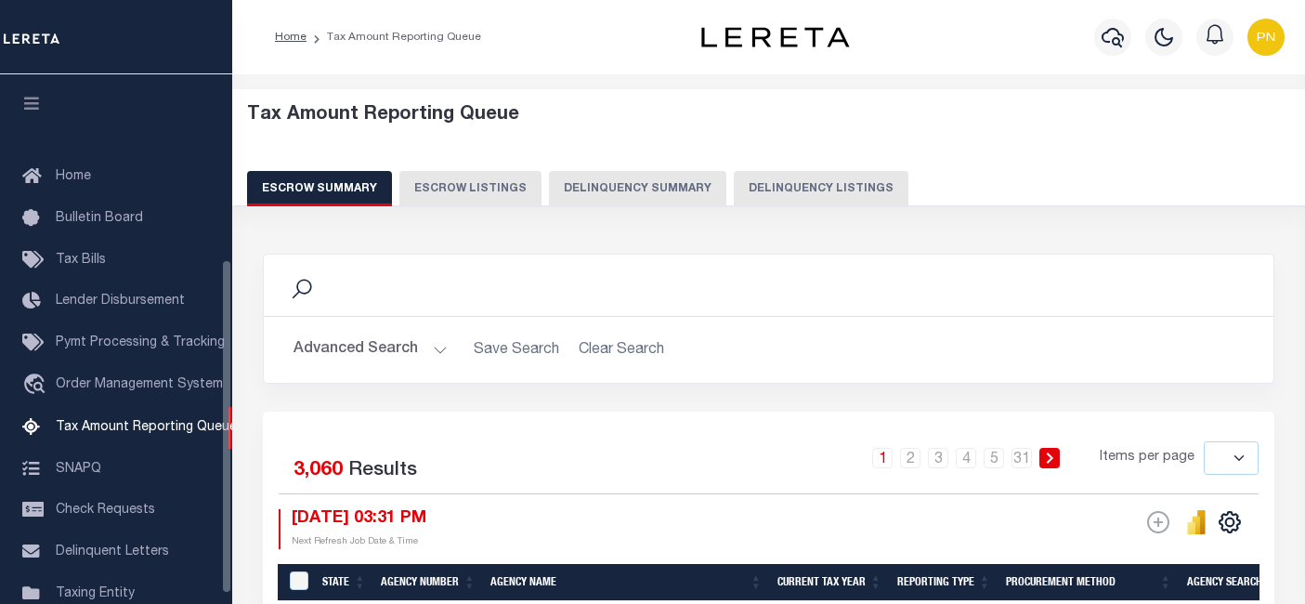
scroll to position [206, 0]
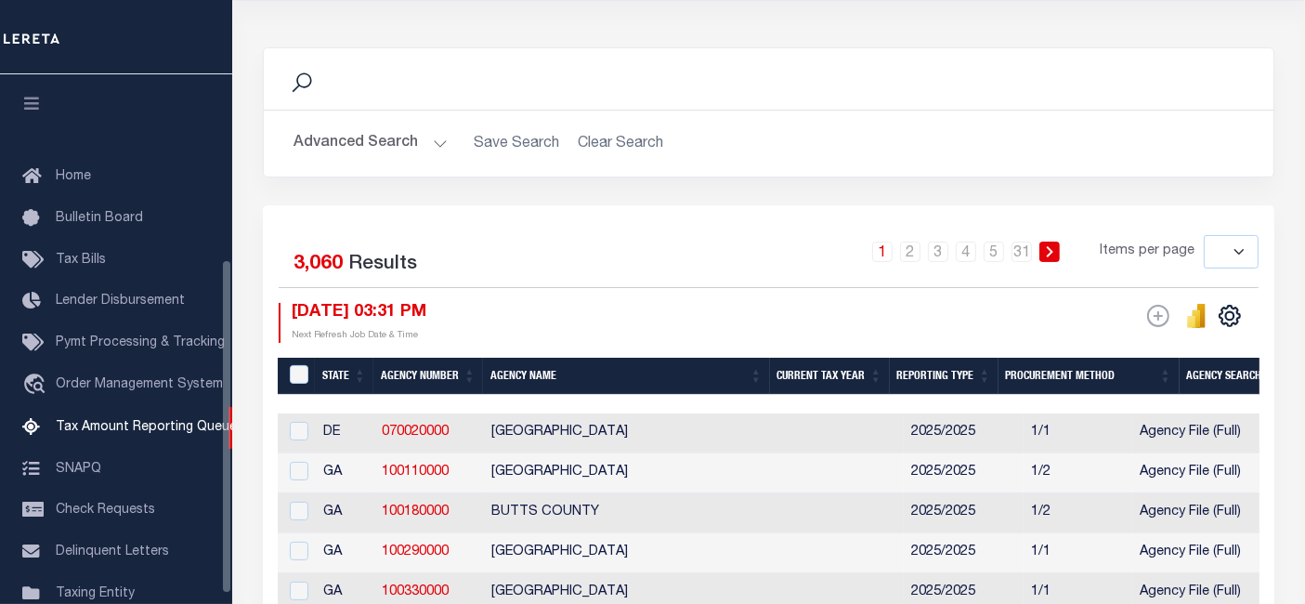
click at [406, 150] on button "Advanced Search" at bounding box center [370, 143] width 154 height 36
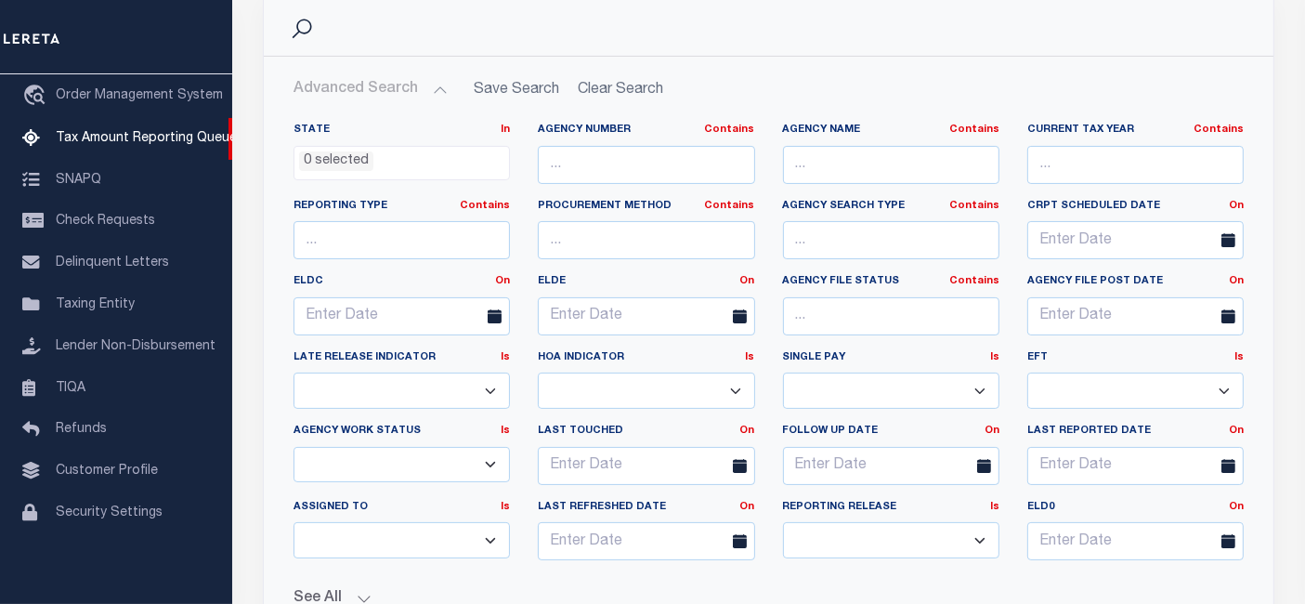
scroll to position [0, 0]
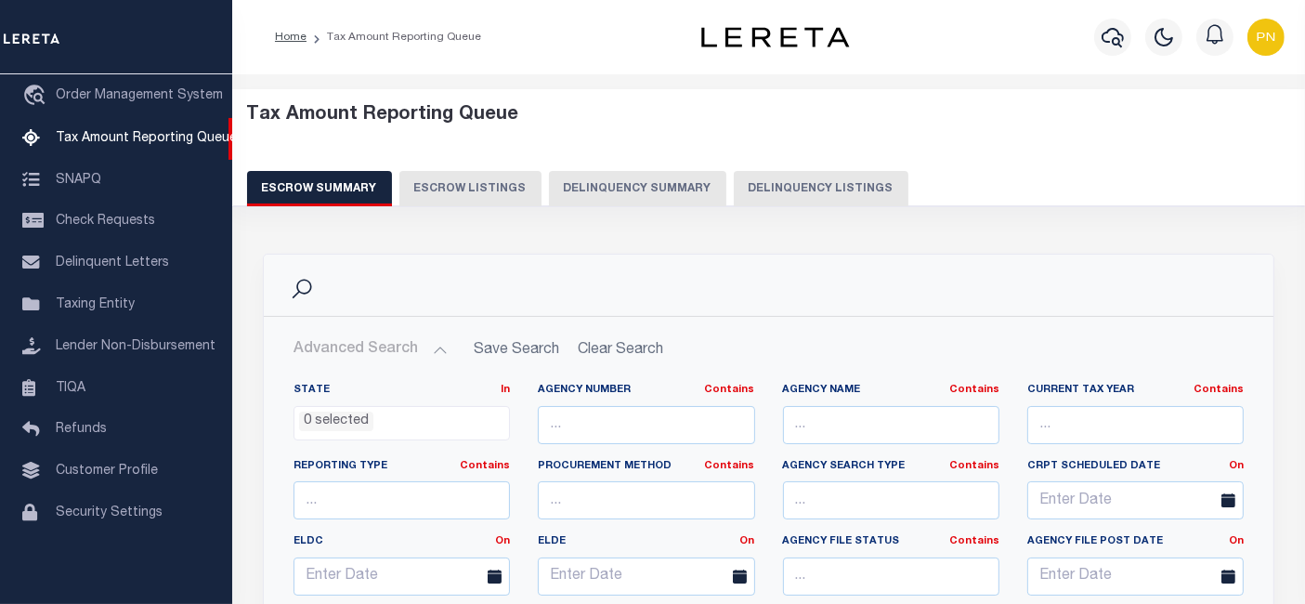
click at [773, 202] on button "Delinquency Listings" at bounding box center [821, 188] width 175 height 35
select select "100"
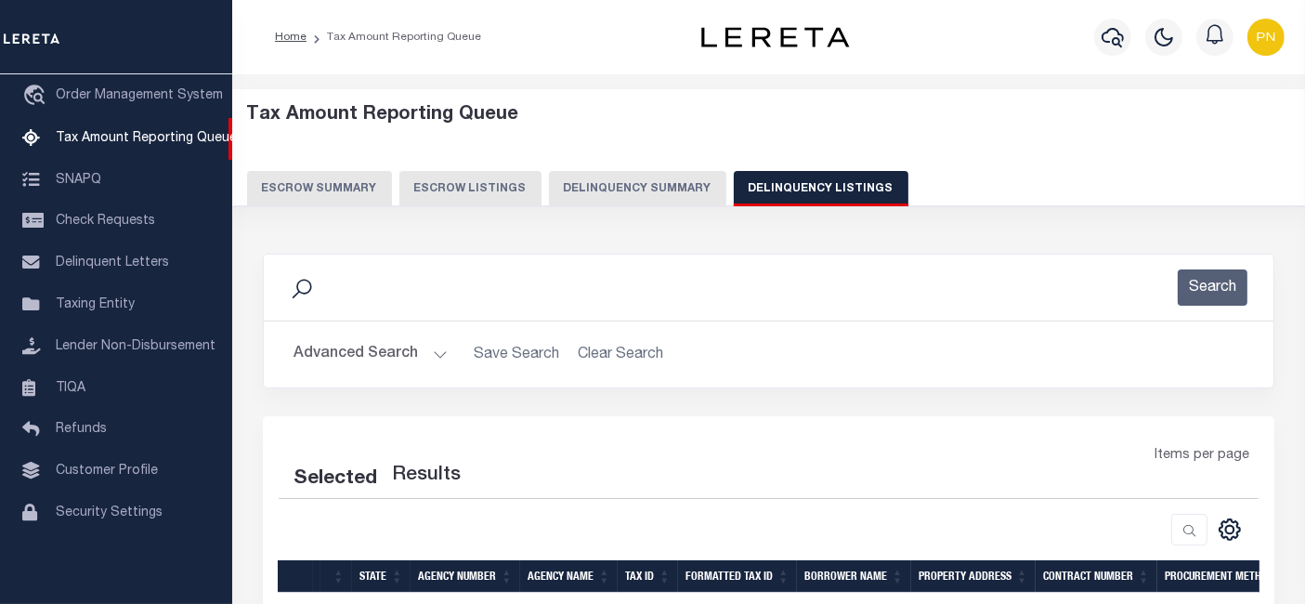
select select "100"
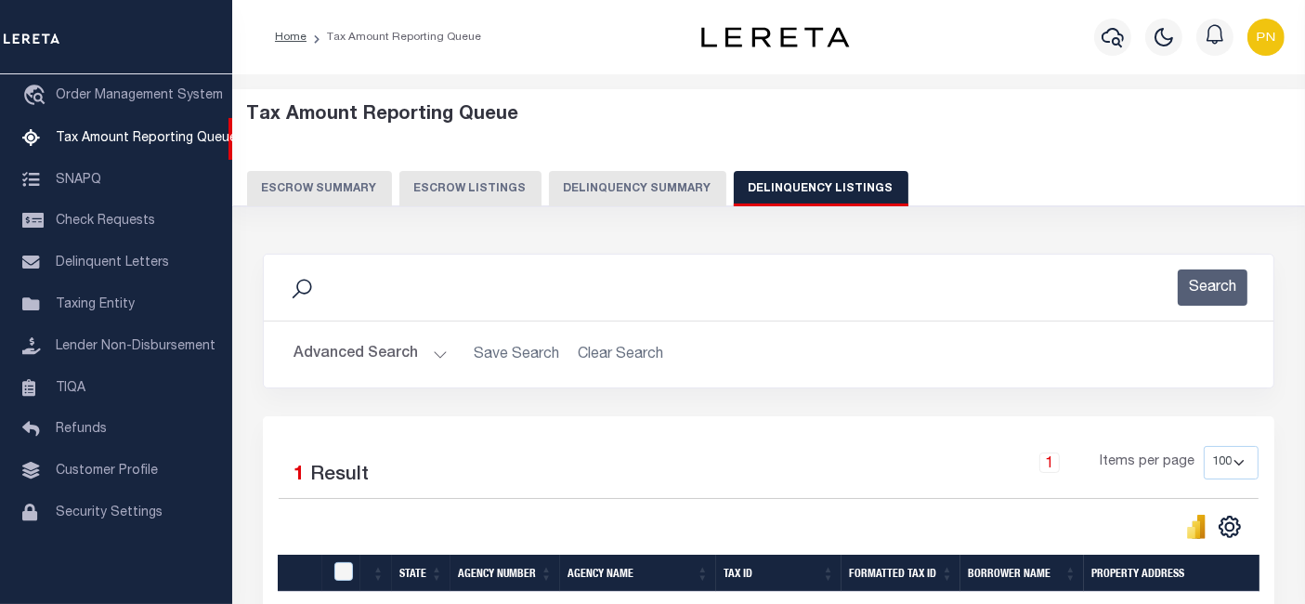
click at [392, 351] on button "Advanced Search" at bounding box center [370, 354] width 154 height 36
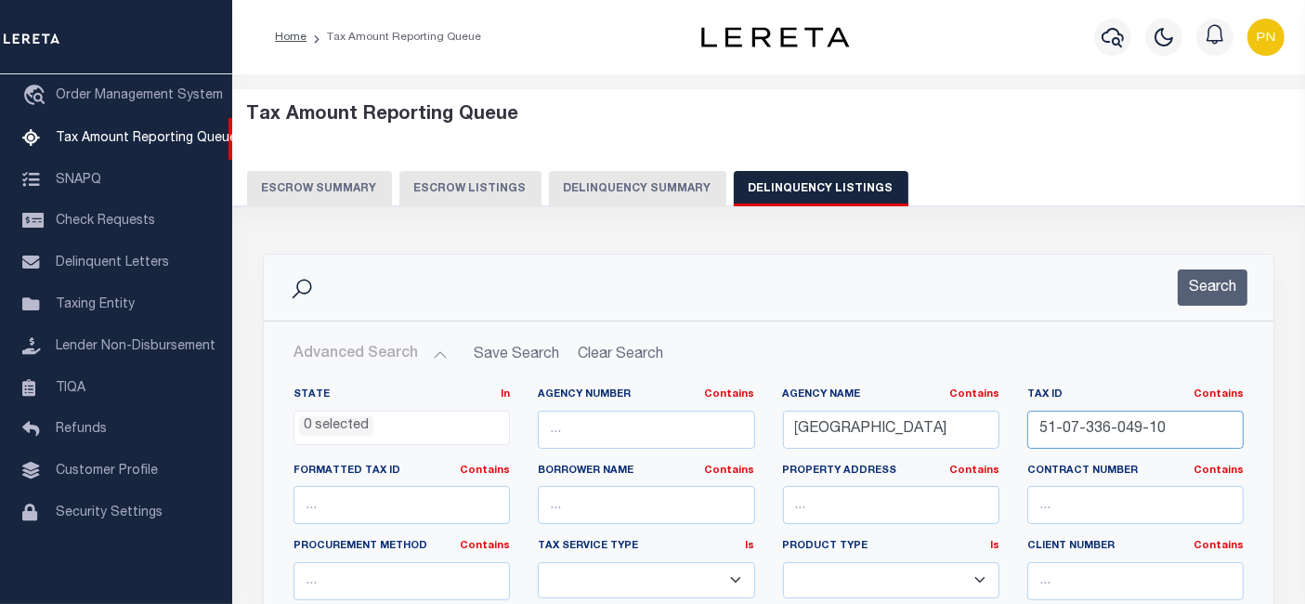
drag, startPoint x: 1177, startPoint y: 431, endPoint x: 1034, endPoint y: 435, distance: 144.0
click at [1034, 435] on input "51-07-336-049-10" at bounding box center [1135, 429] width 216 height 38
paste input "68-0"
type input "51-07-336-068-00"
click at [1206, 277] on button "Search" at bounding box center [1212, 287] width 70 height 36
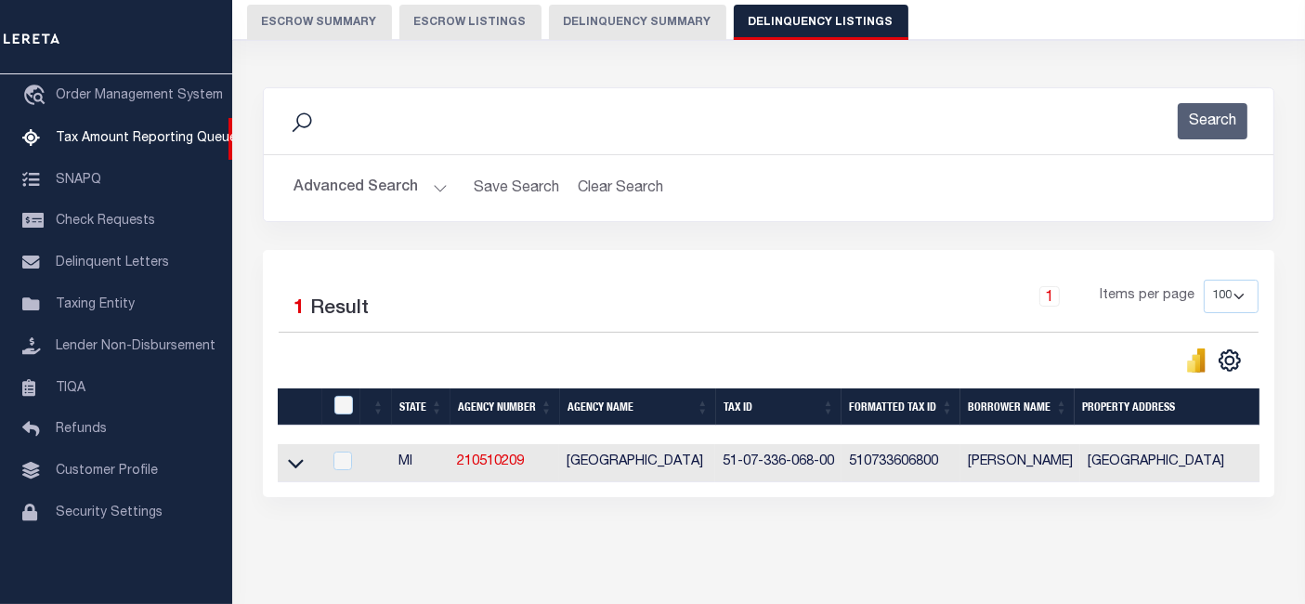
scroll to position [206, 0]
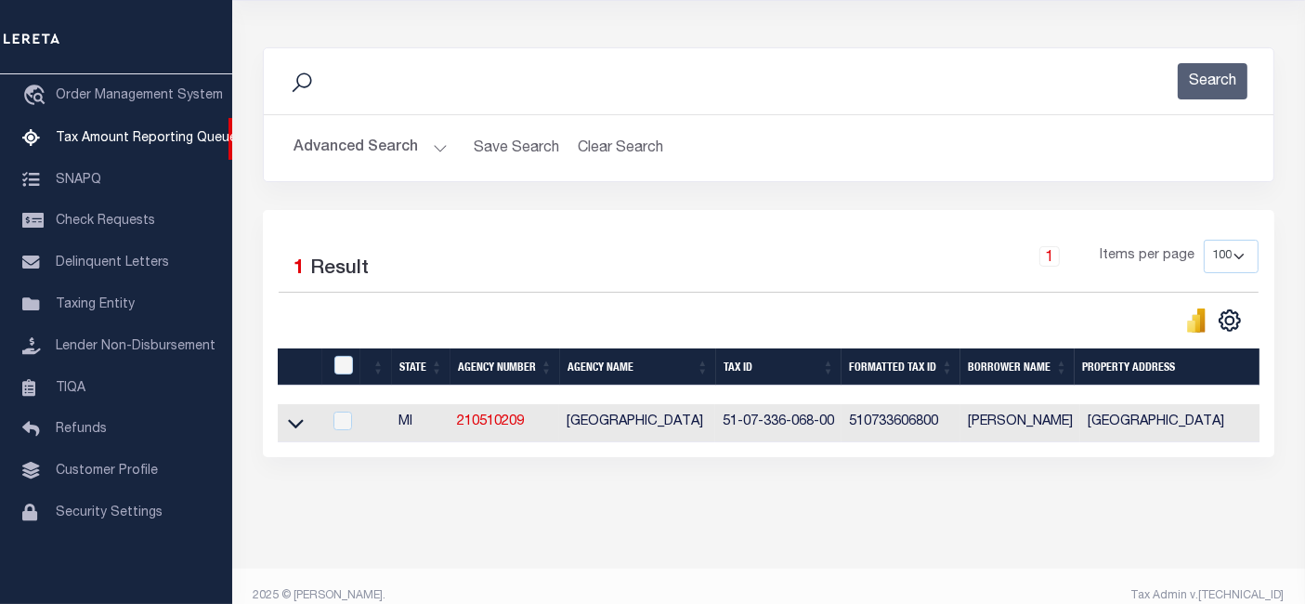
click at [294, 427] on icon at bounding box center [296, 423] width 16 height 20
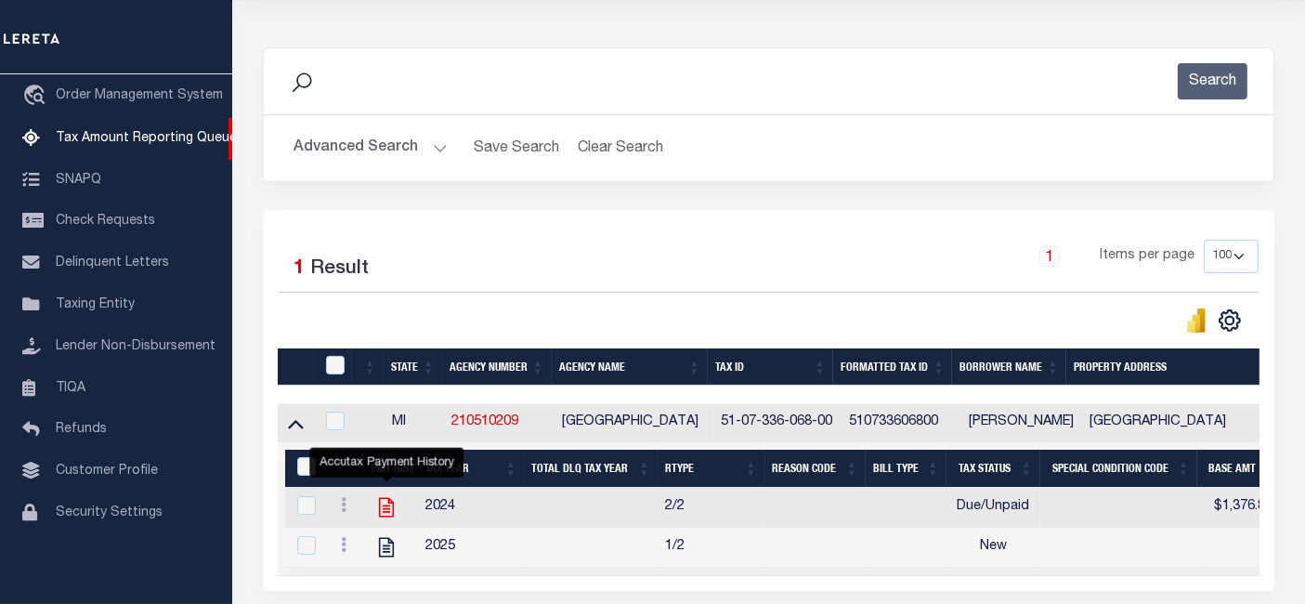
click at [389, 508] on icon "" at bounding box center [386, 508] width 15 height 20
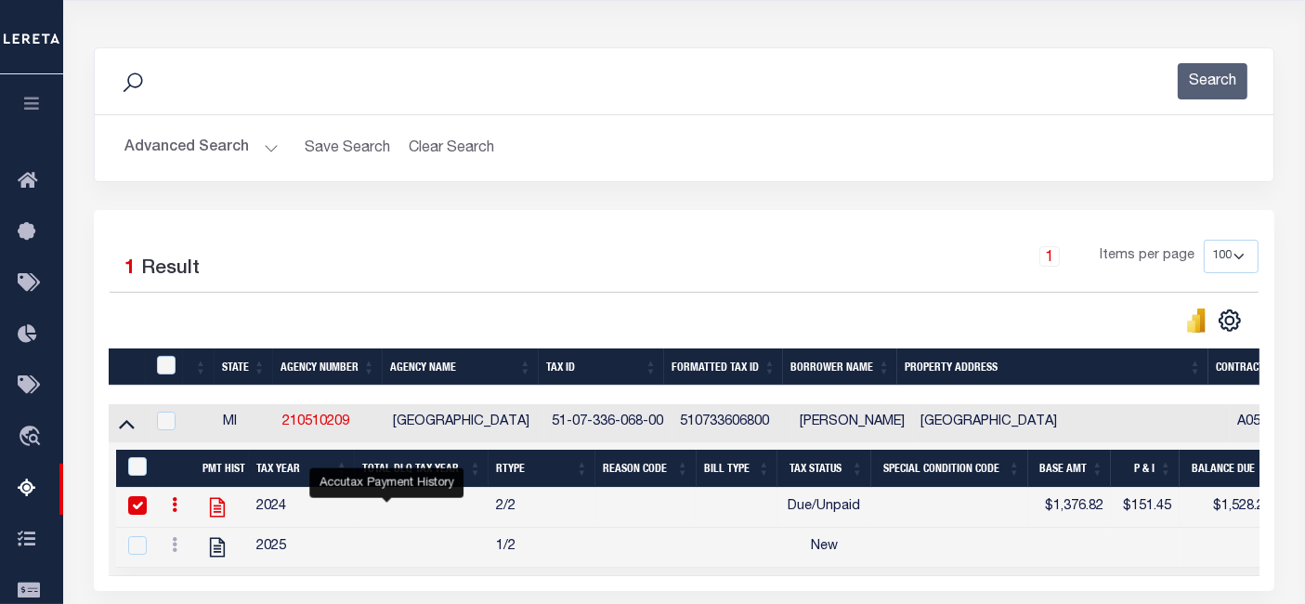
checkbox input "true"
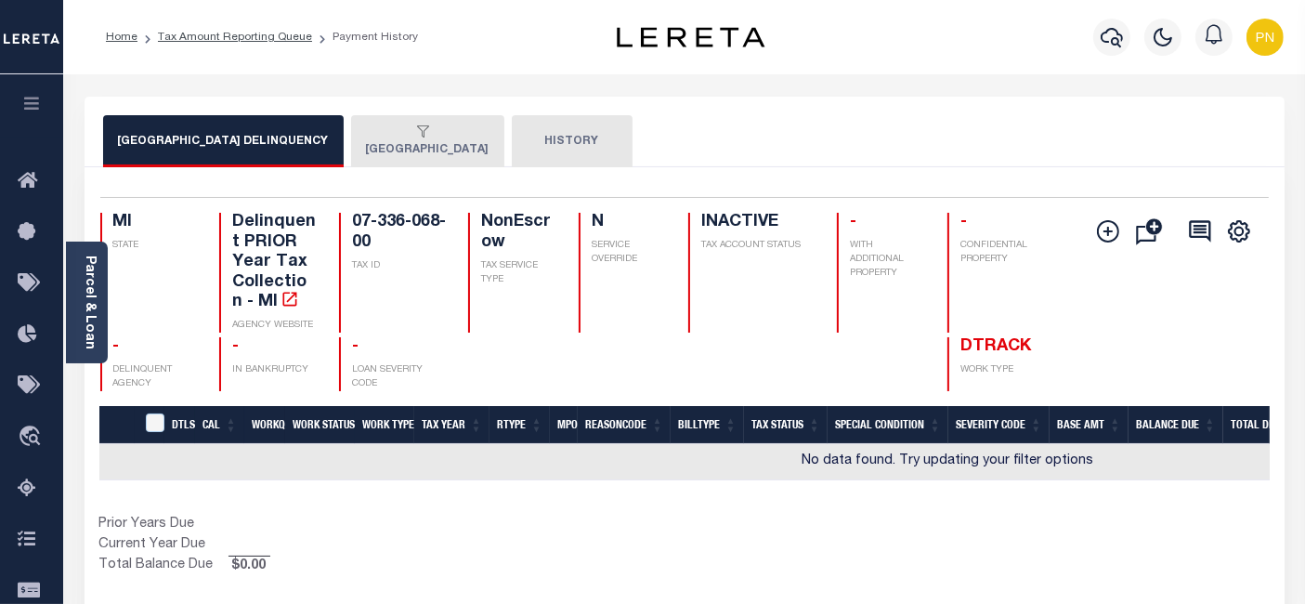
click at [397, 155] on button "[GEOGRAPHIC_DATA]" at bounding box center [427, 141] width 153 height 52
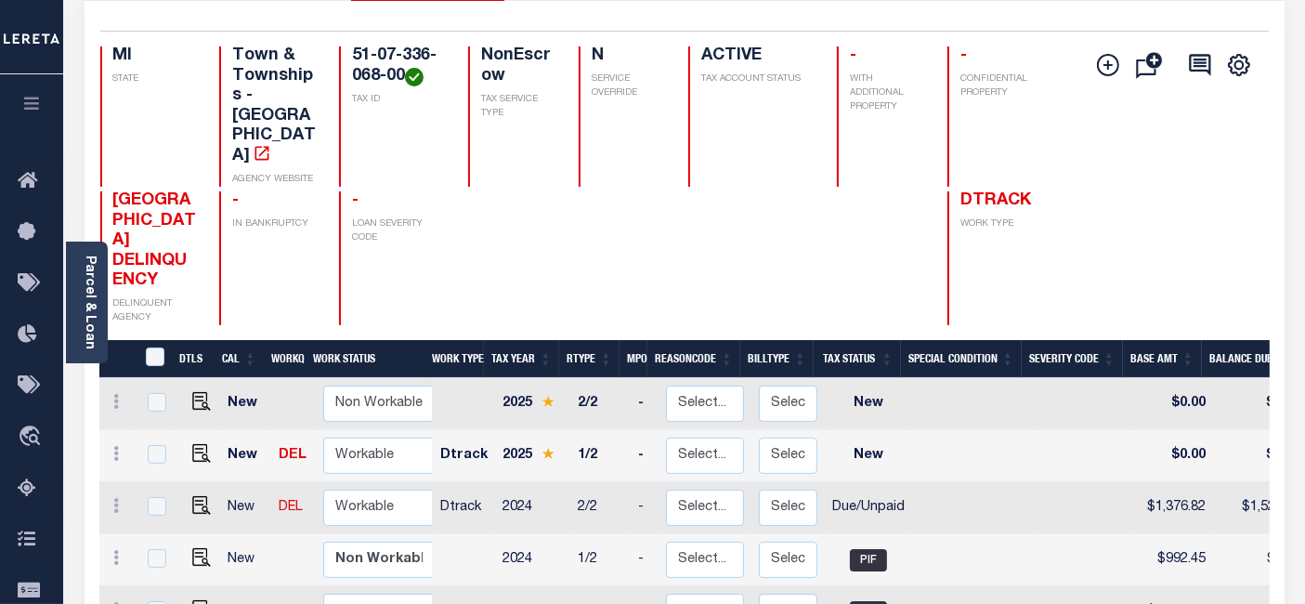
scroll to position [206, 0]
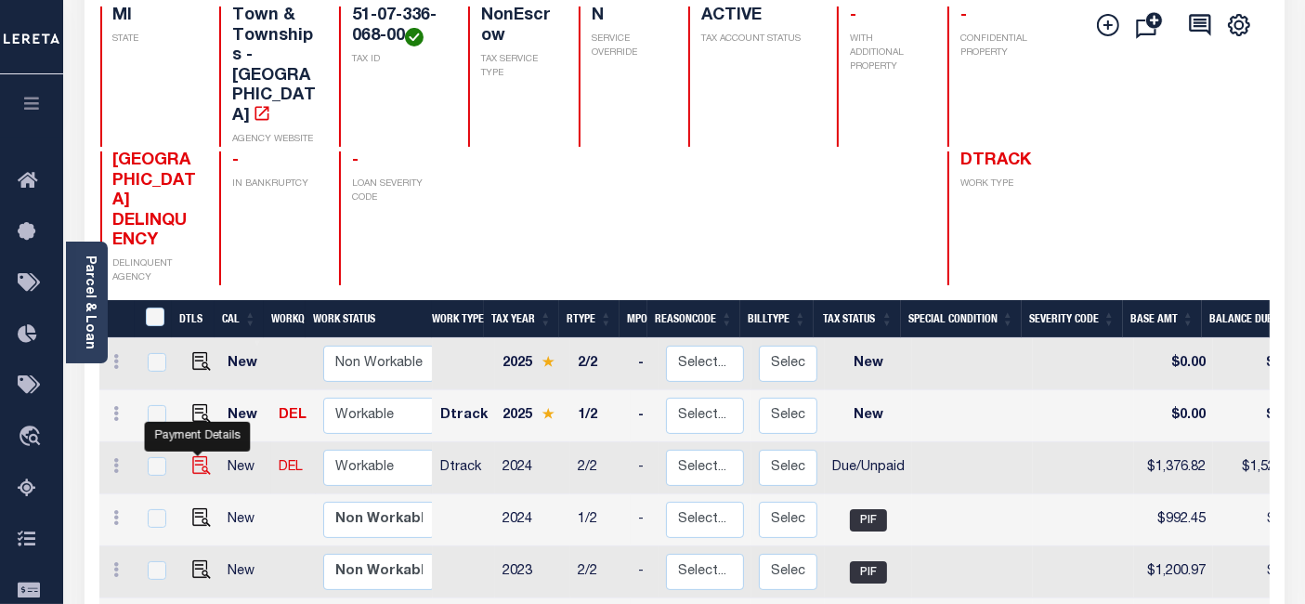
click at [197, 456] on img "" at bounding box center [201, 465] width 19 height 19
checkbox input "true"
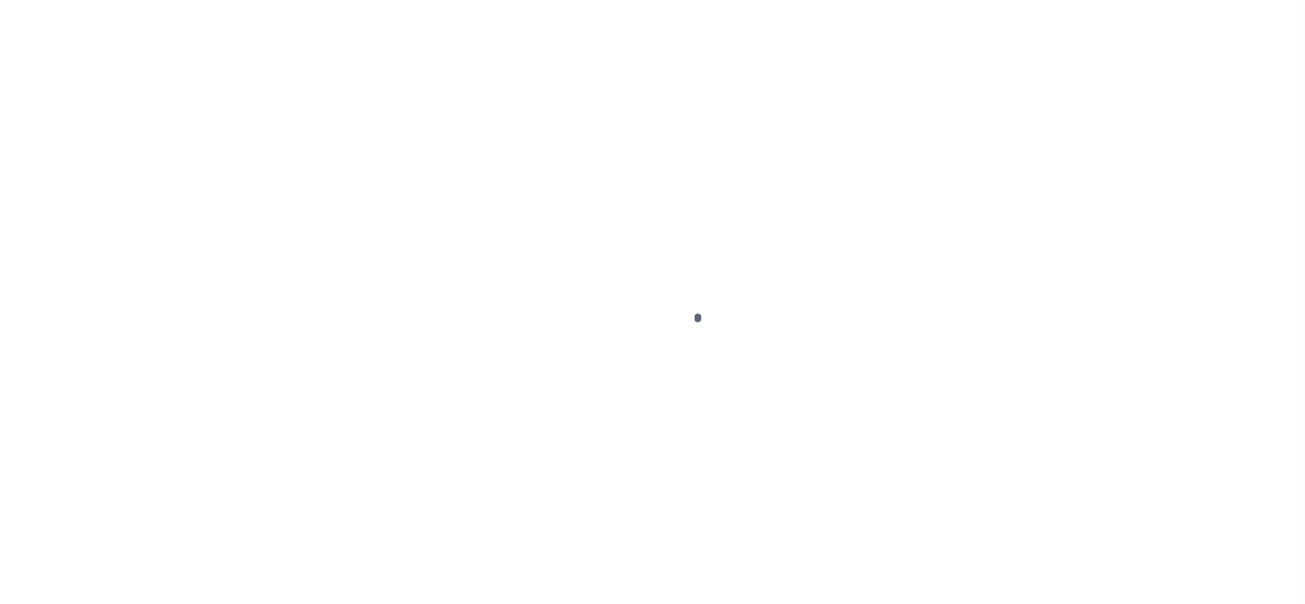
select select "DUE"
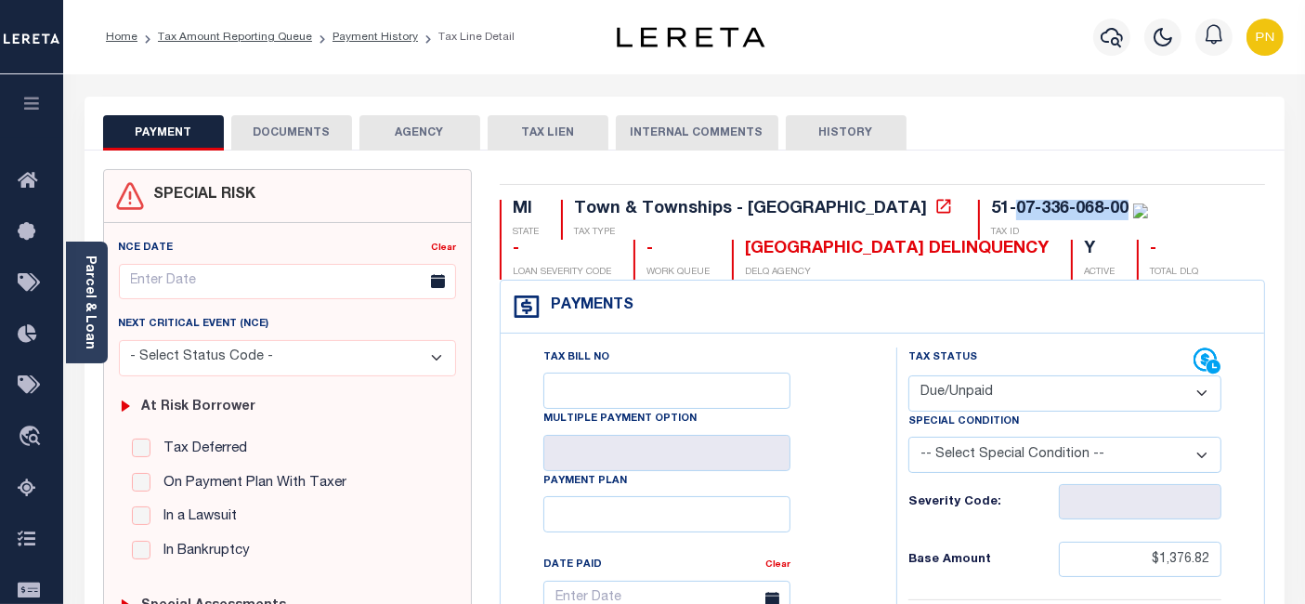
drag, startPoint x: 966, startPoint y: 208, endPoint x: 854, endPoint y: 213, distance: 111.5
click at [991, 213] on div "51-07-336-068-00" at bounding box center [1069, 210] width 157 height 20
copy div "07-336-068-00"
click at [88, 298] on link "Parcel & Loan" at bounding box center [89, 302] width 13 height 94
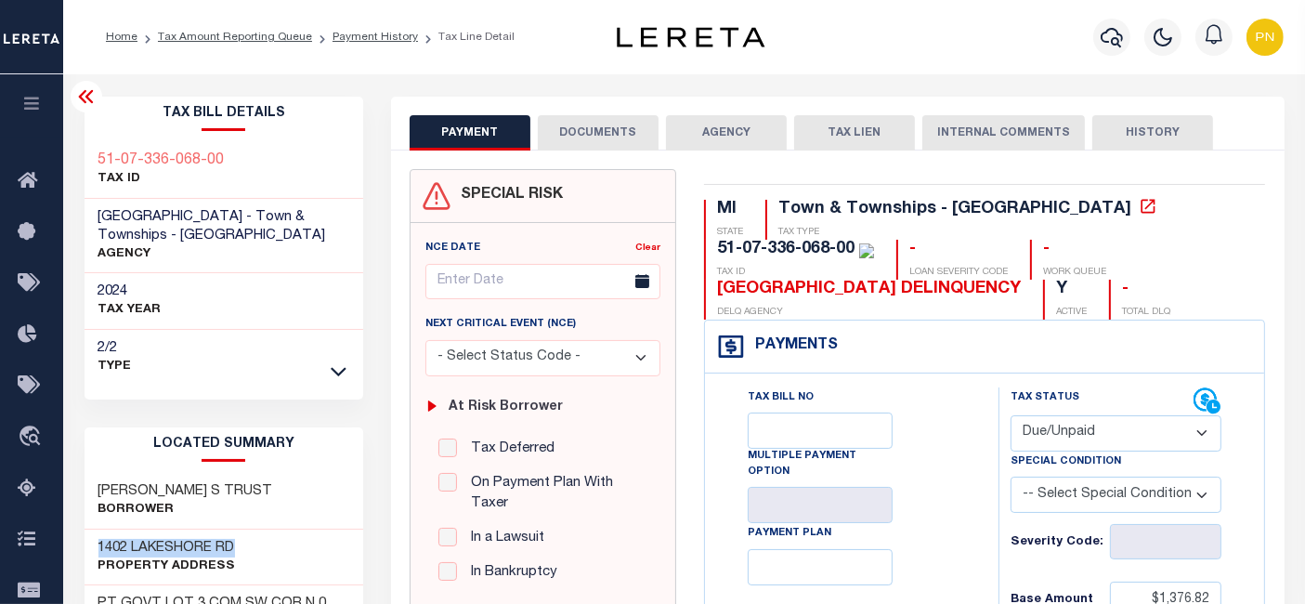
drag, startPoint x: 233, startPoint y: 546, endPoint x: 97, endPoint y: 545, distance: 136.5
click at [97, 545] on div "1402 LAKESHORE RD Property Address" at bounding box center [225, 557] width 280 height 57
copy h3 "1402 LAKESHORE RD"
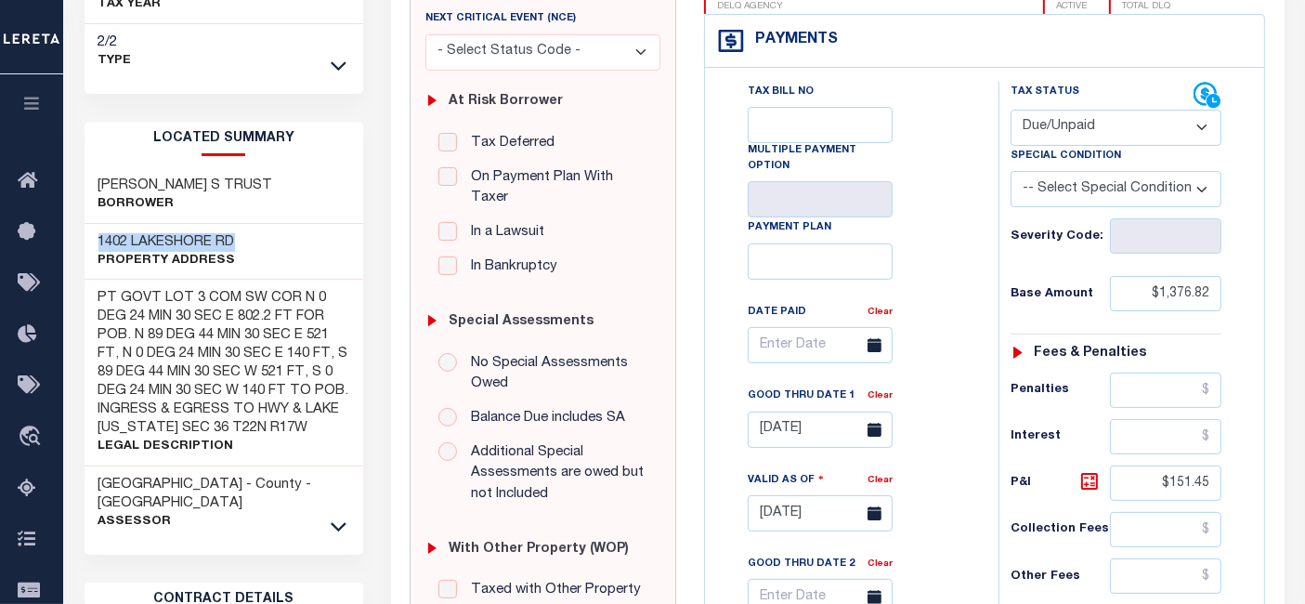
scroll to position [309, 0]
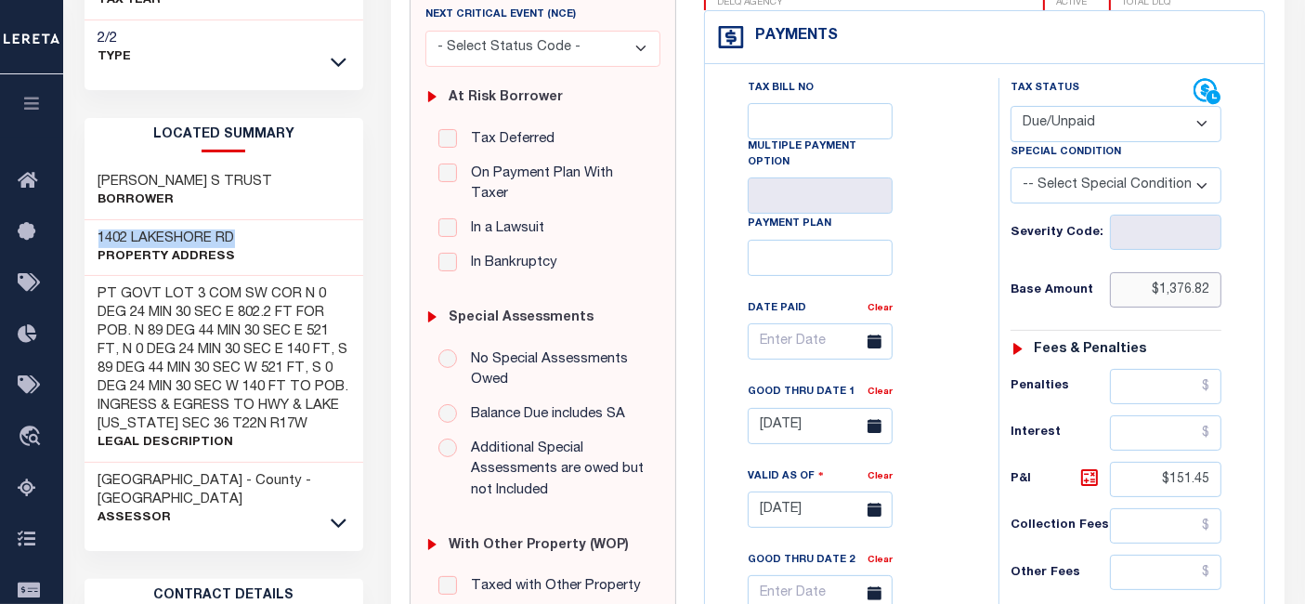
click at [1195, 291] on input "$1,376.82" at bounding box center [1165, 289] width 111 height 35
paste input "90.45"
type input "$1,390.45"
type input "10/14/2025"
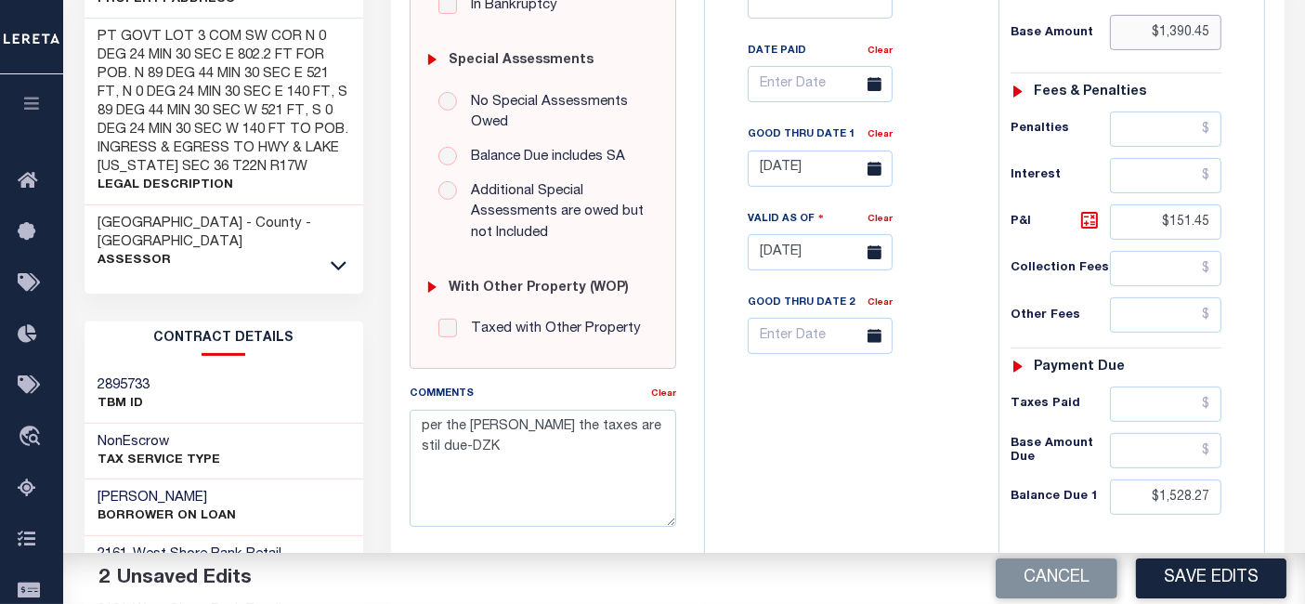
scroll to position [722, 0]
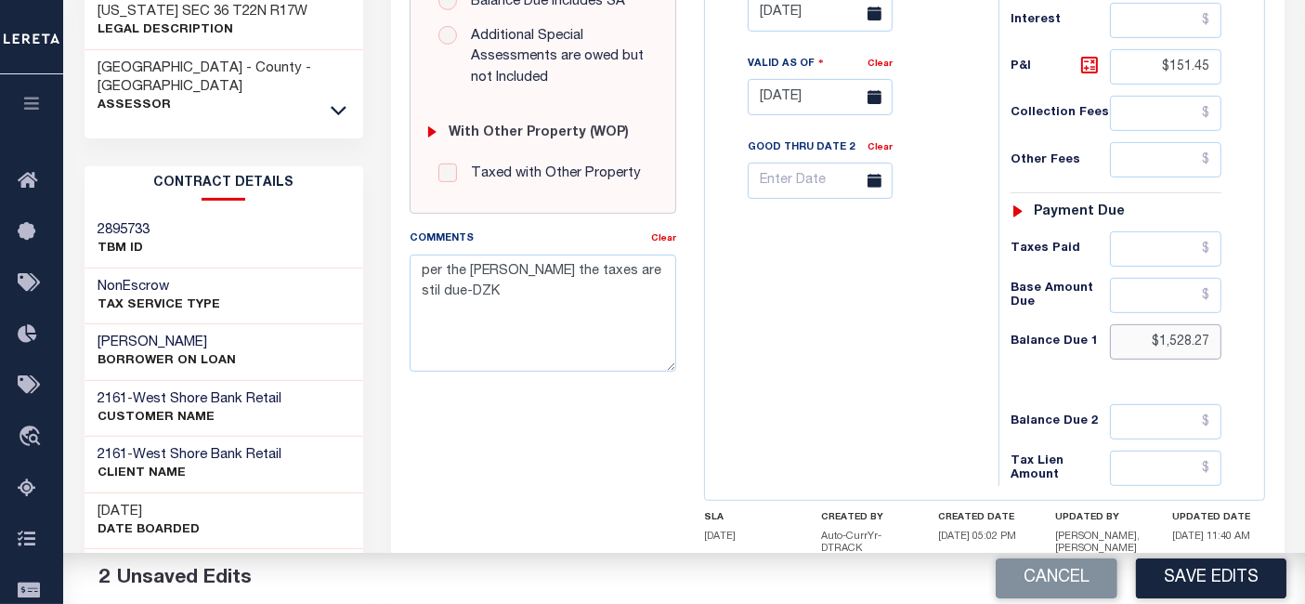
click at [1186, 340] on input "$1,528.27" at bounding box center [1165, 341] width 111 height 35
paste input "57.04"
click at [1186, 340] on input "$1,528.27" at bounding box center [1165, 341] width 111 height 35
type input "$1,557.04"
click at [1087, 62] on icon at bounding box center [1089, 65] width 22 height 22
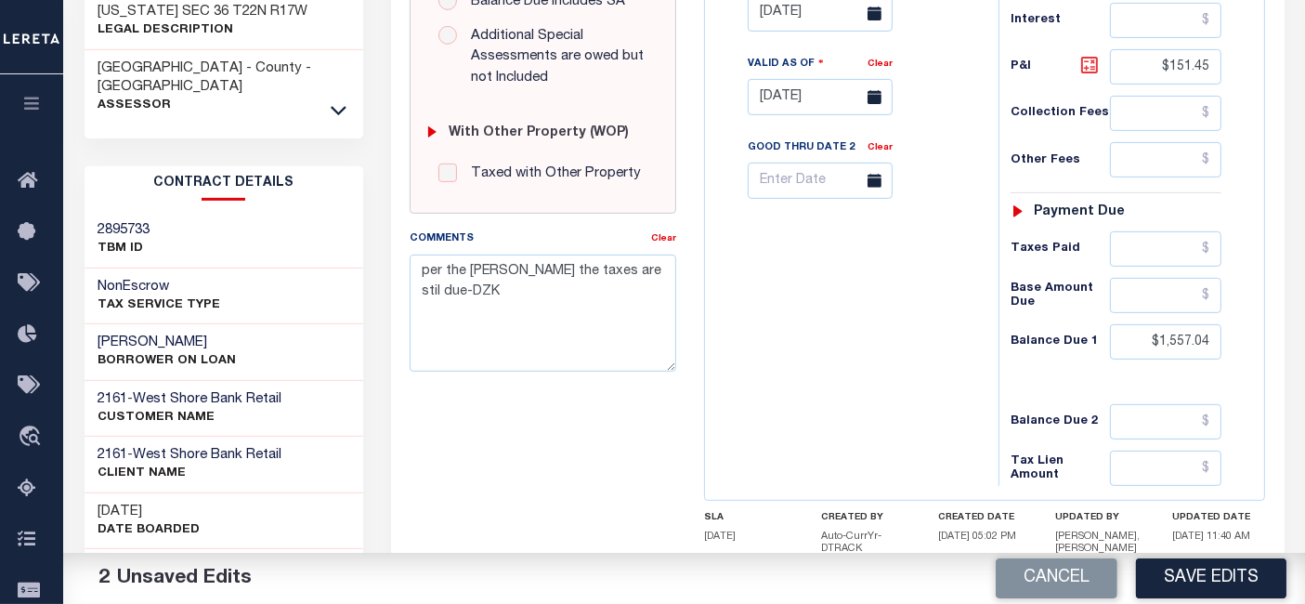
type input "$166.59"
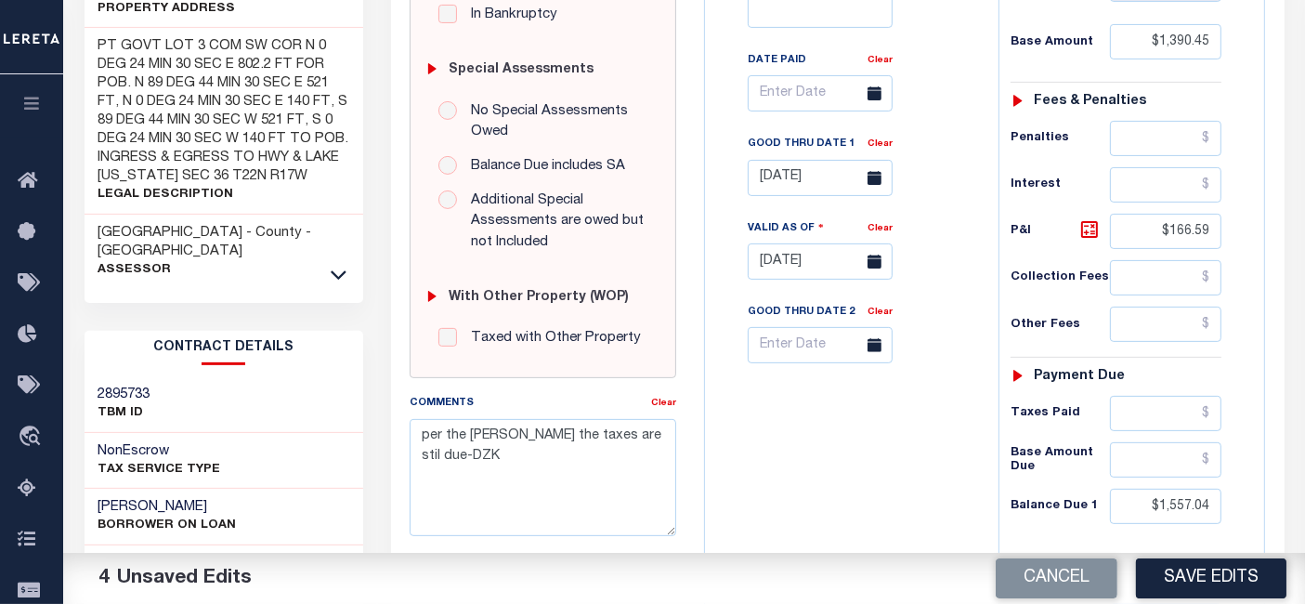
scroll to position [515, 0]
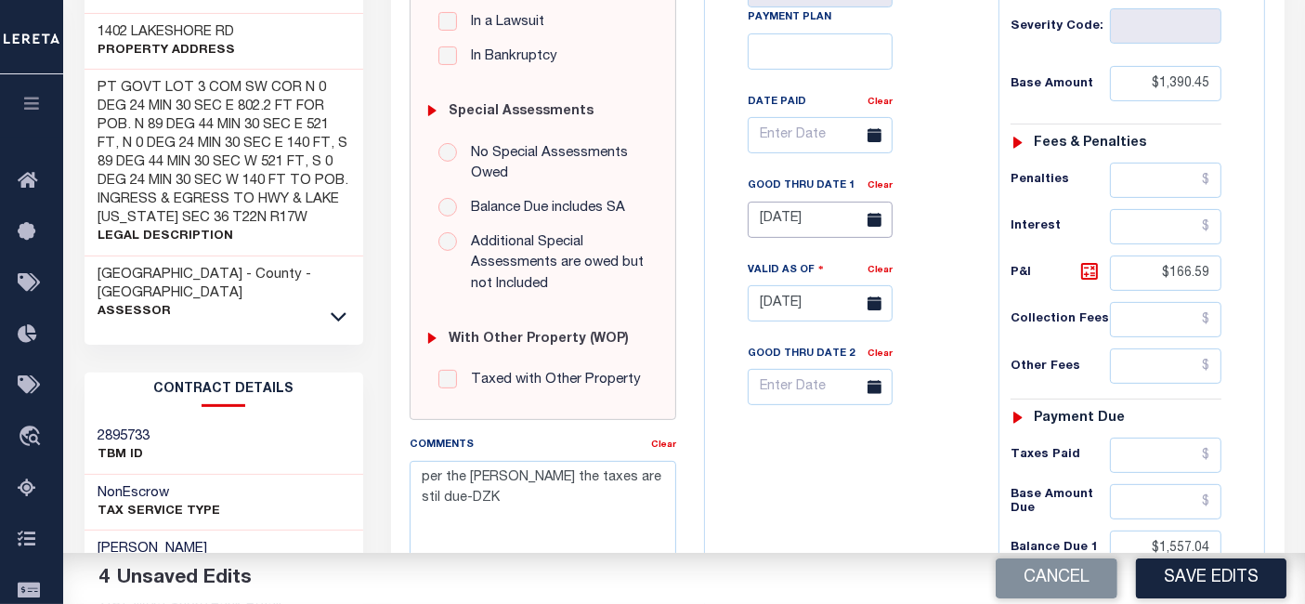
click at [836, 218] on input "09/30/2025" at bounding box center [820, 220] width 145 height 36
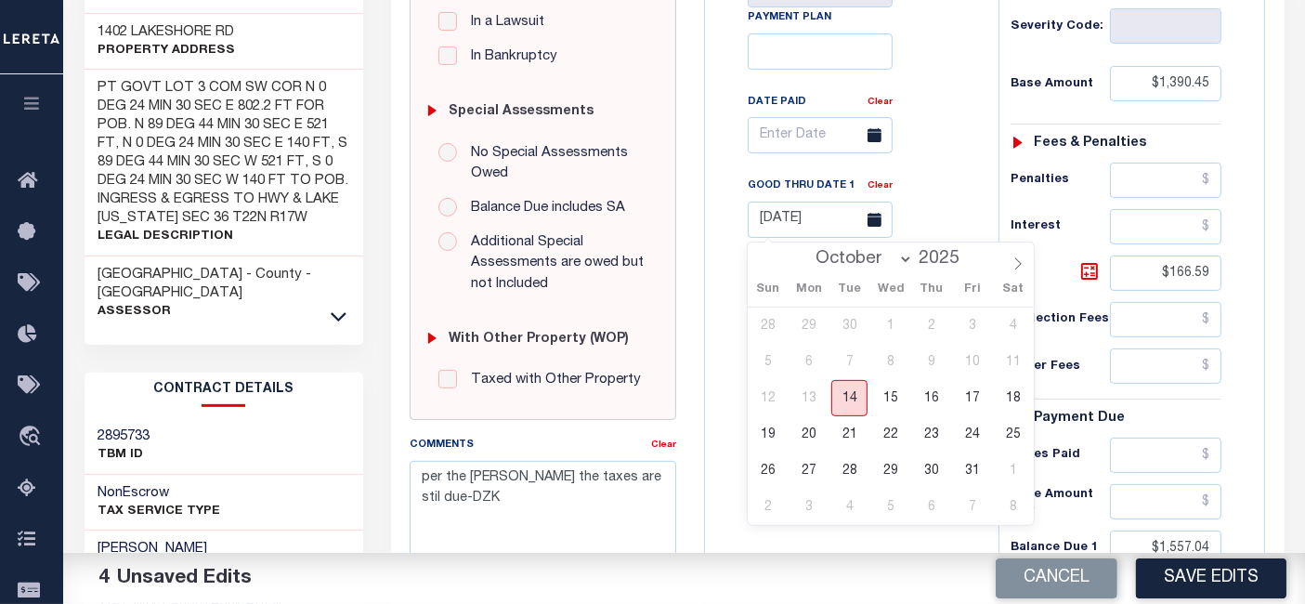
click at [850, 393] on span "14" at bounding box center [849, 398] width 36 height 36
type input "10/14/2025"
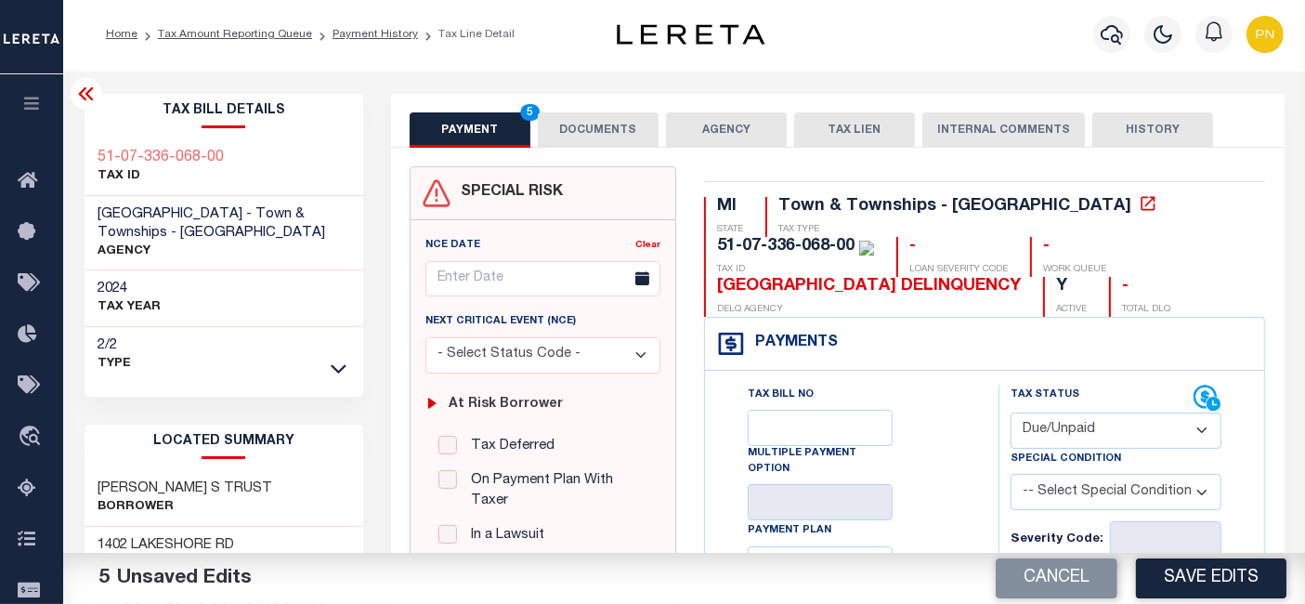
scroll to position [0, 0]
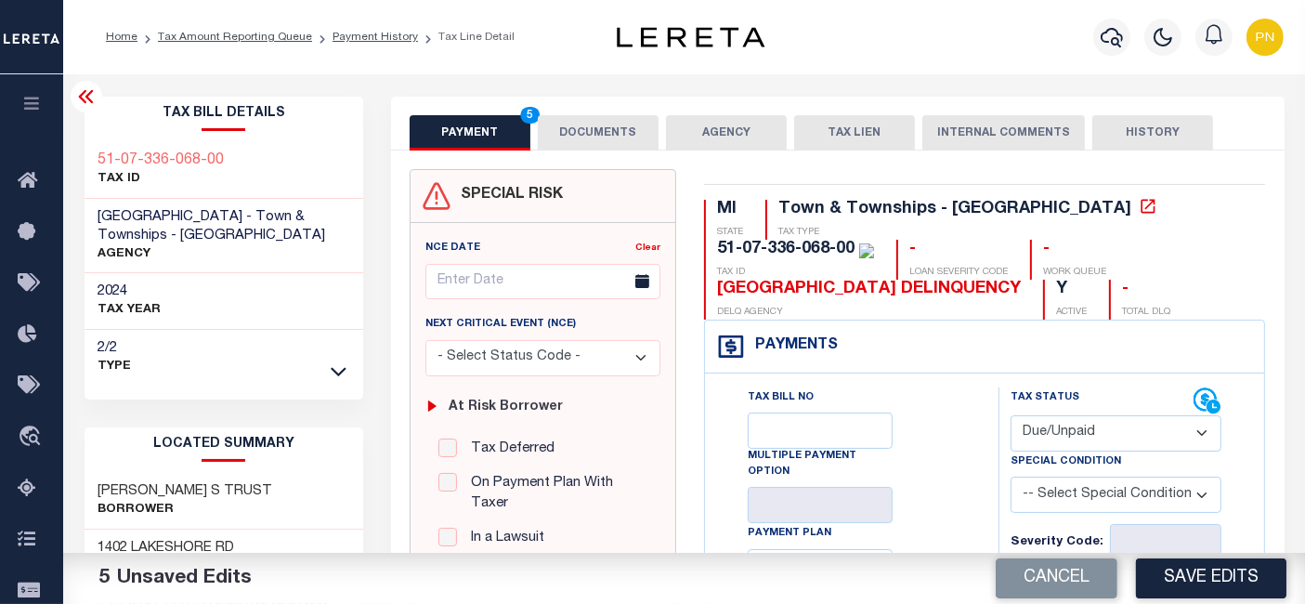
click at [87, 93] on icon at bounding box center [86, 96] width 22 height 22
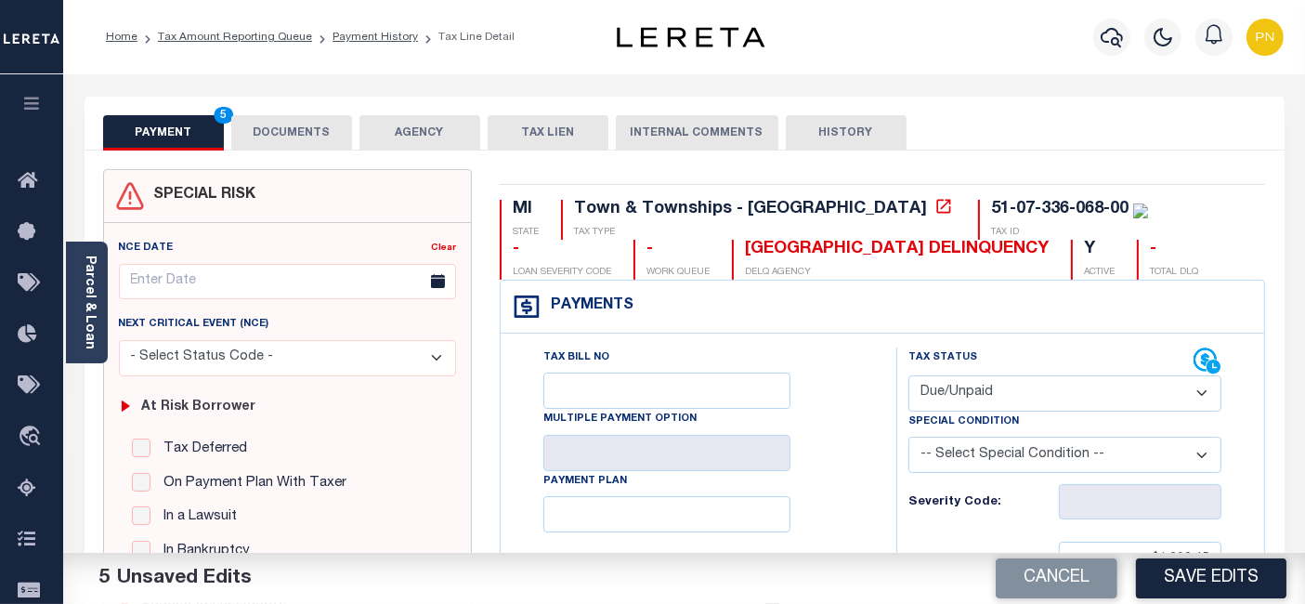
click at [321, 132] on button "DOCUMENTS" at bounding box center [291, 132] width 121 height 35
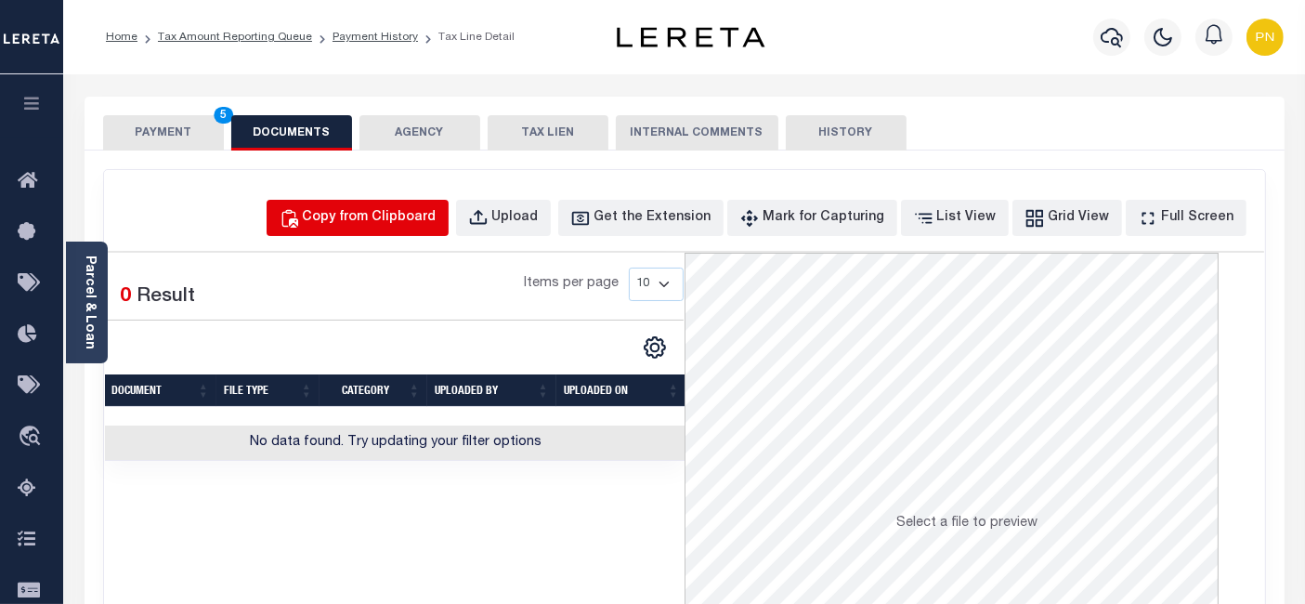
click at [424, 216] on div "Copy from Clipboard" at bounding box center [370, 218] width 134 height 20
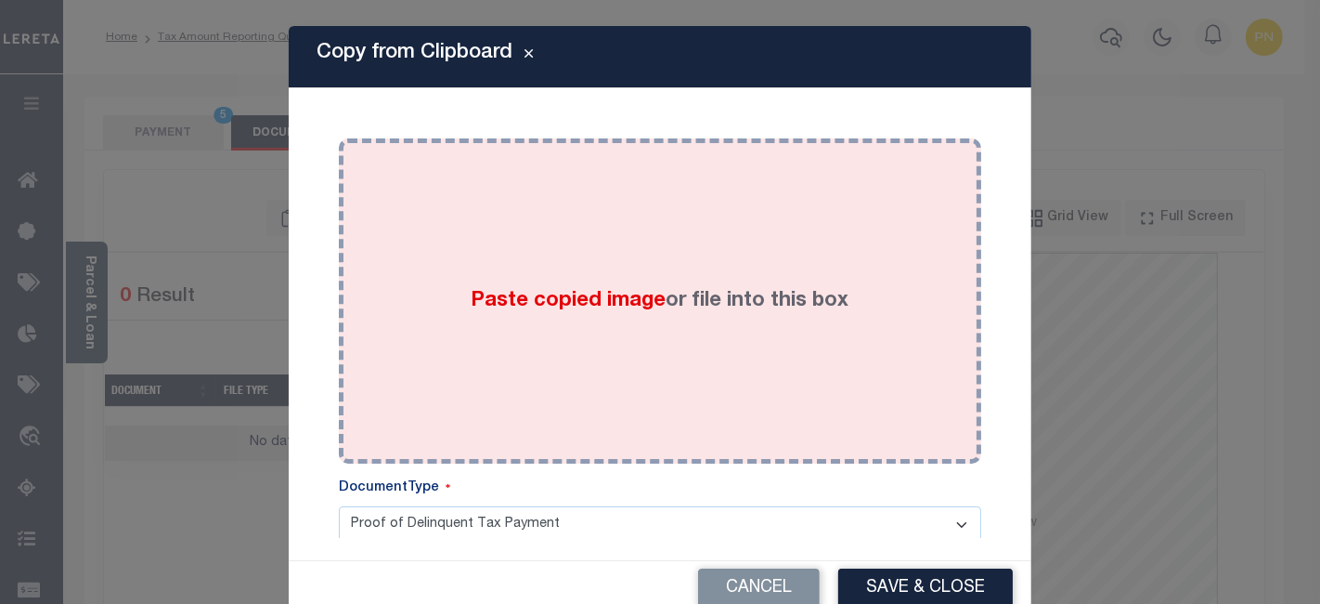
click at [633, 201] on div "Paste copied image or file into this box" at bounding box center [660, 300] width 615 height 297
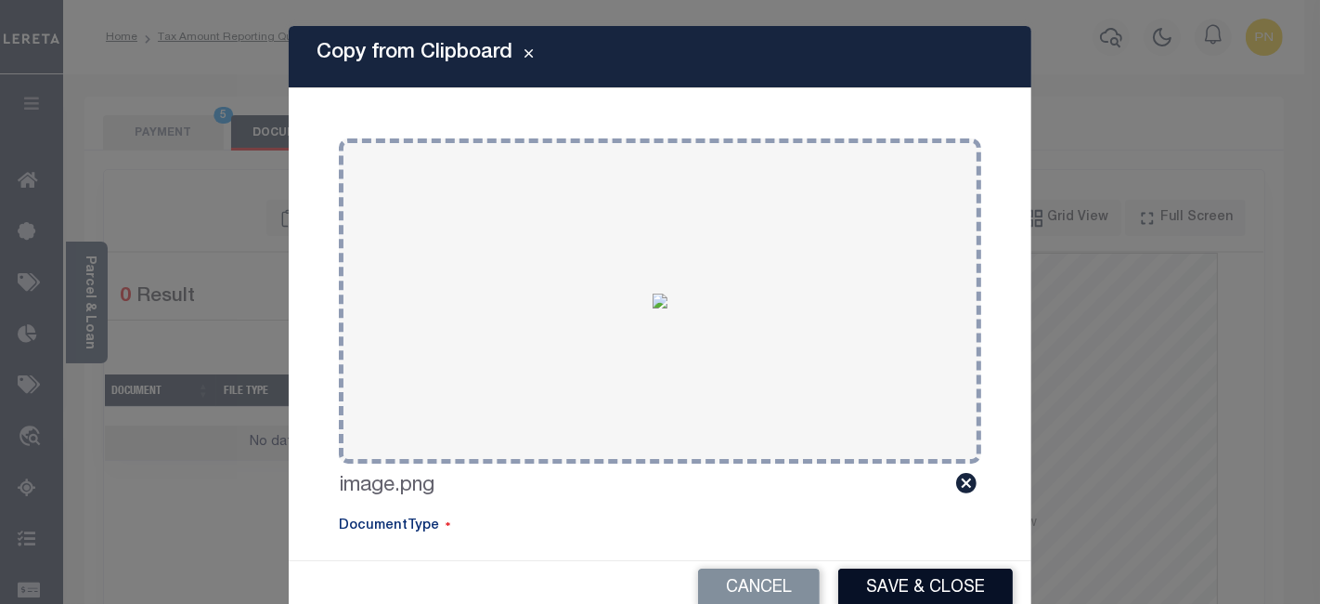
click at [876, 579] on button "Save & Close" at bounding box center [926, 588] width 175 height 40
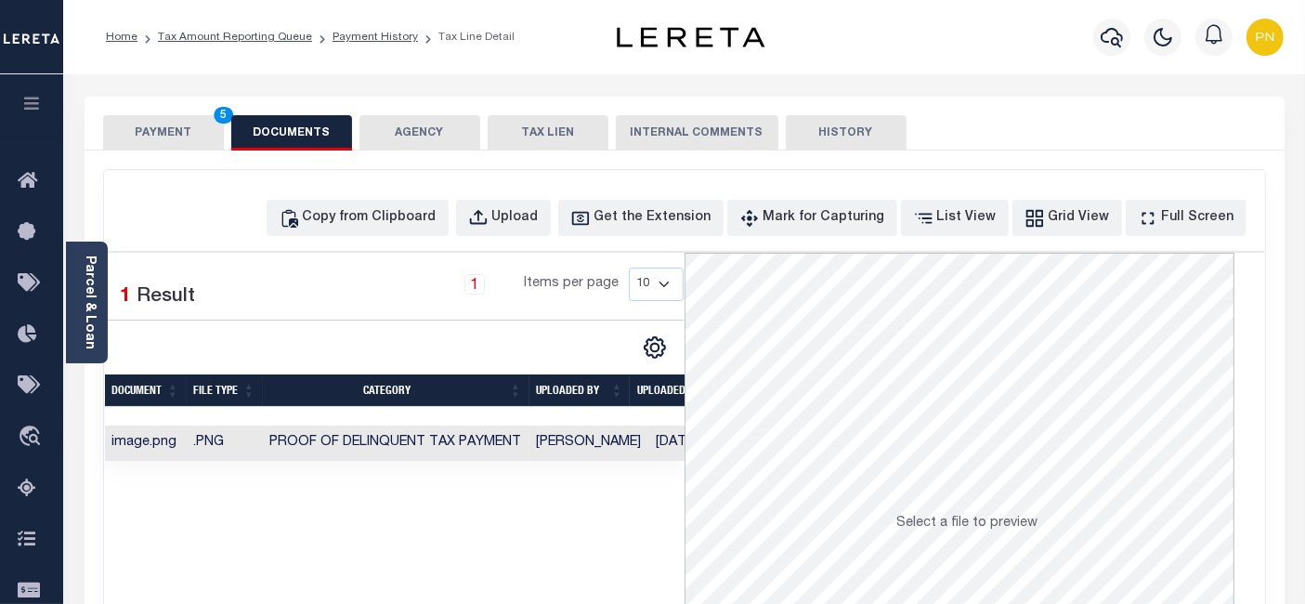
click at [166, 134] on button "PAYMENT 5" at bounding box center [163, 132] width 121 height 35
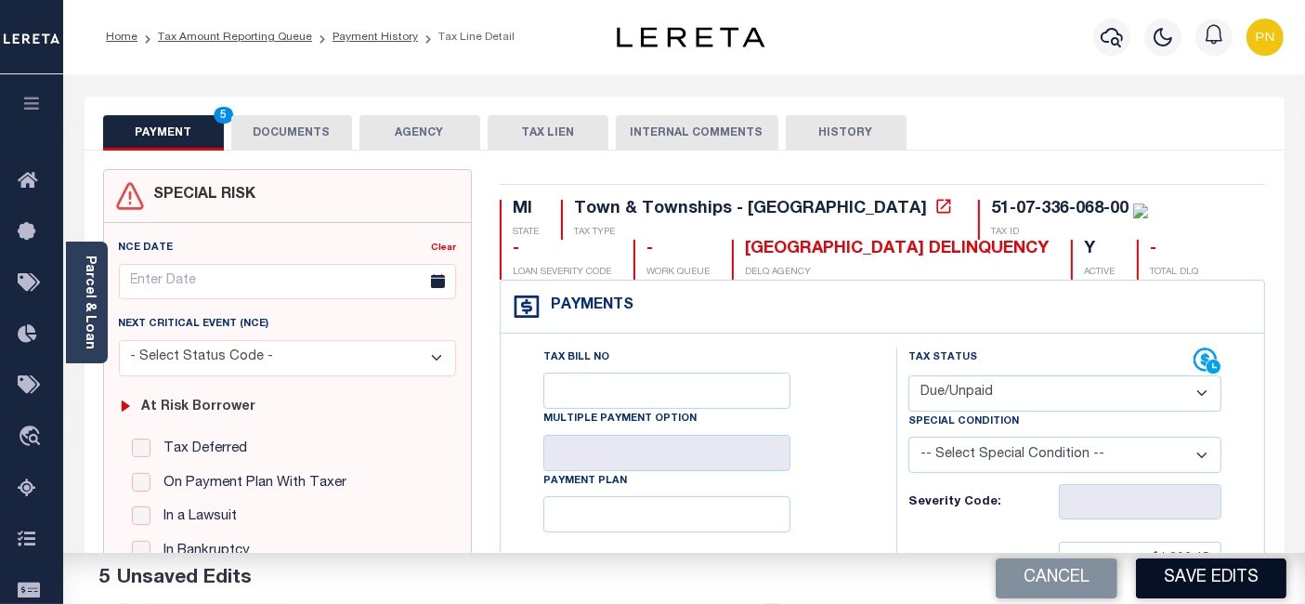
click at [1189, 579] on button "Save Edits" at bounding box center [1211, 578] width 150 height 40
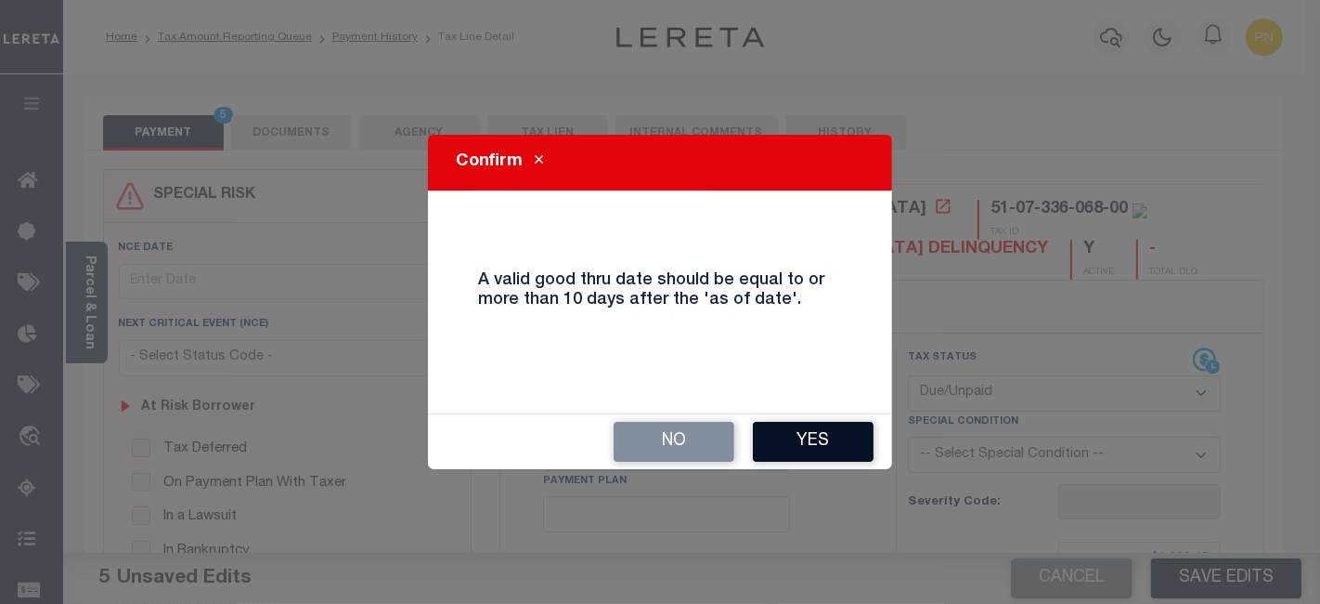
click at [821, 447] on button "Yes" at bounding box center [813, 442] width 121 height 40
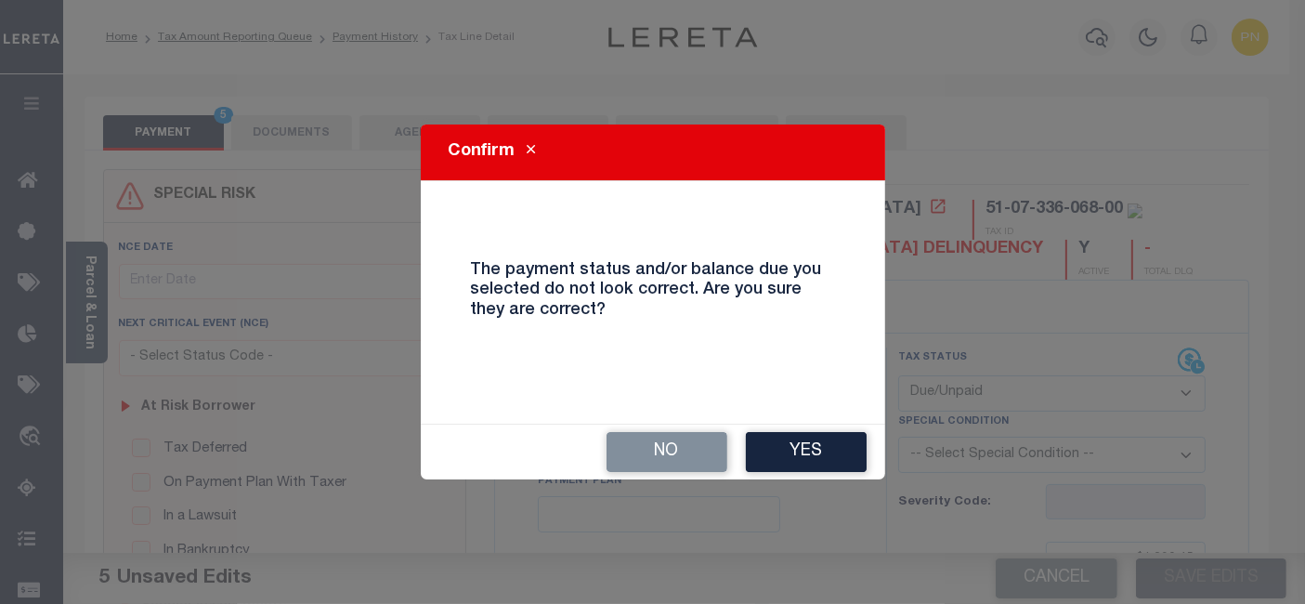
click at [822, 447] on button "Yes" at bounding box center [806, 452] width 121 height 40
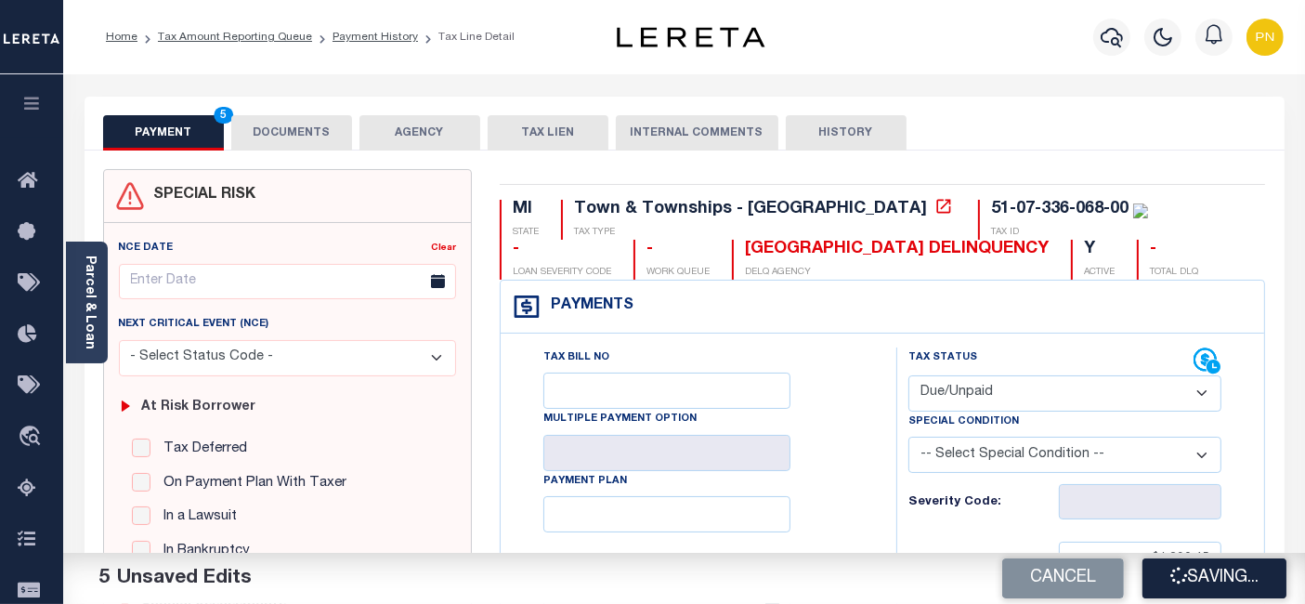
checkbox input "false"
type input "$1,390.45"
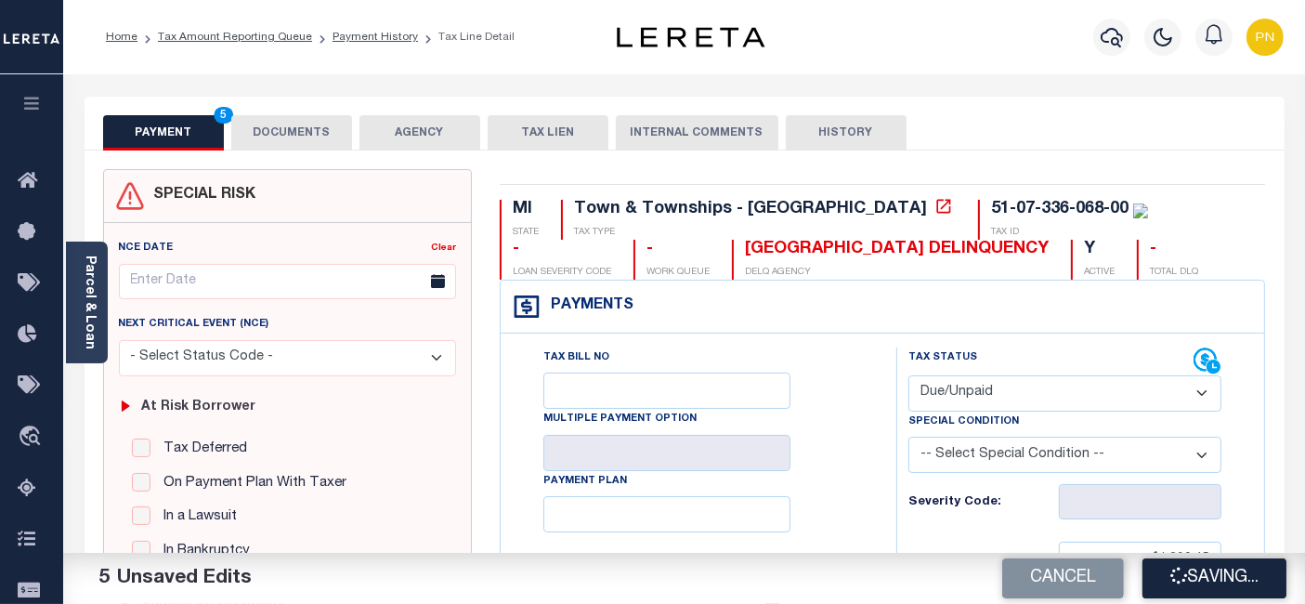
type input "$166.59"
type input "$1,557.04"
